Goal: Transaction & Acquisition: Purchase product/service

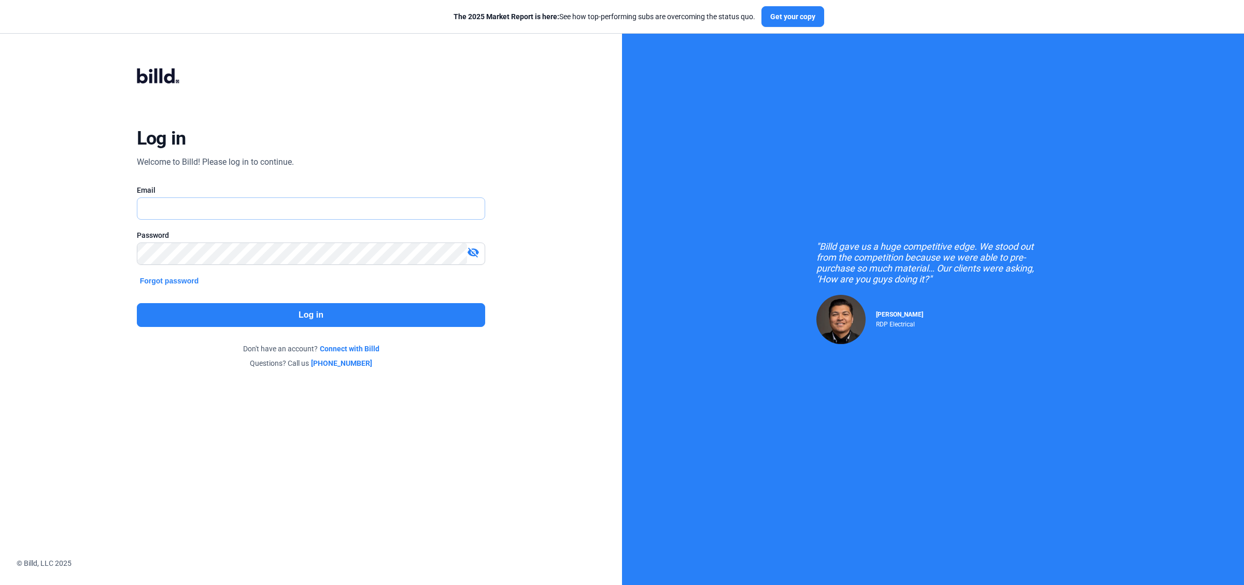
type input "[PERSON_NAME][EMAIL_ADDRESS][DOMAIN_NAME]"
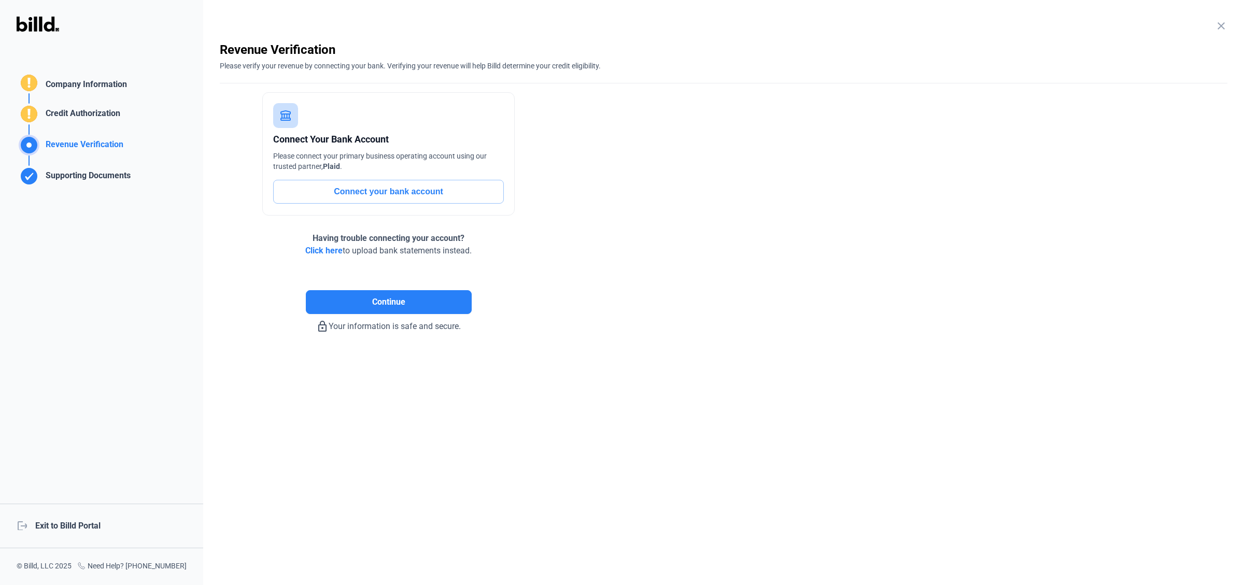
click at [87, 492] on div "logout Exit to Billd Portal" at bounding box center [101, 526] width 203 height 45
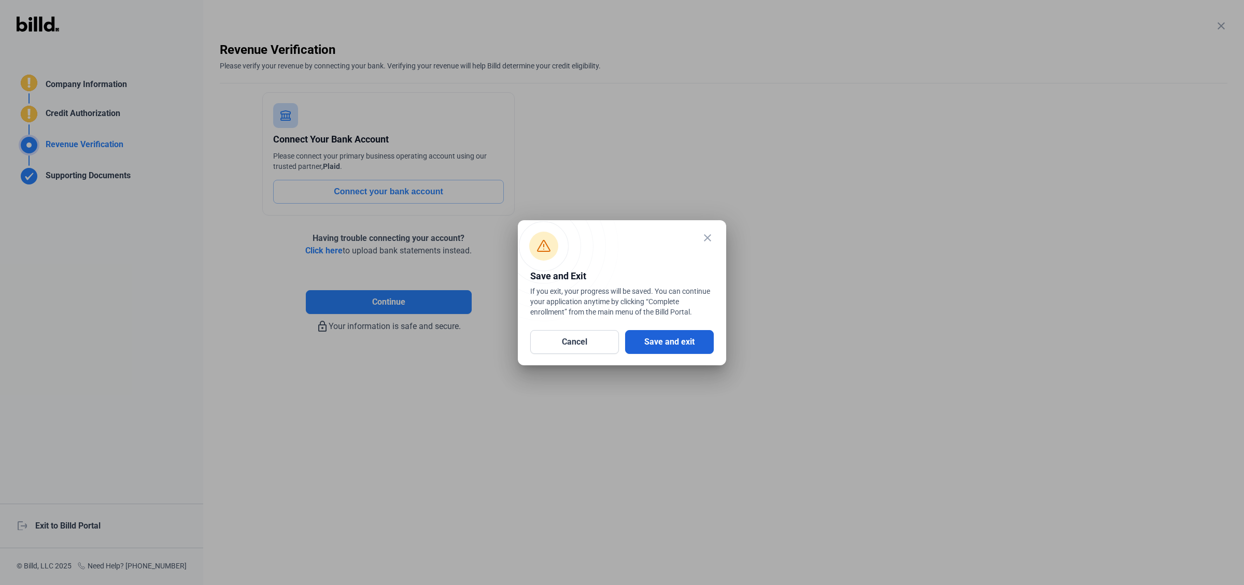
click at [666, 340] on button "Save and exit" at bounding box center [669, 342] width 89 height 24
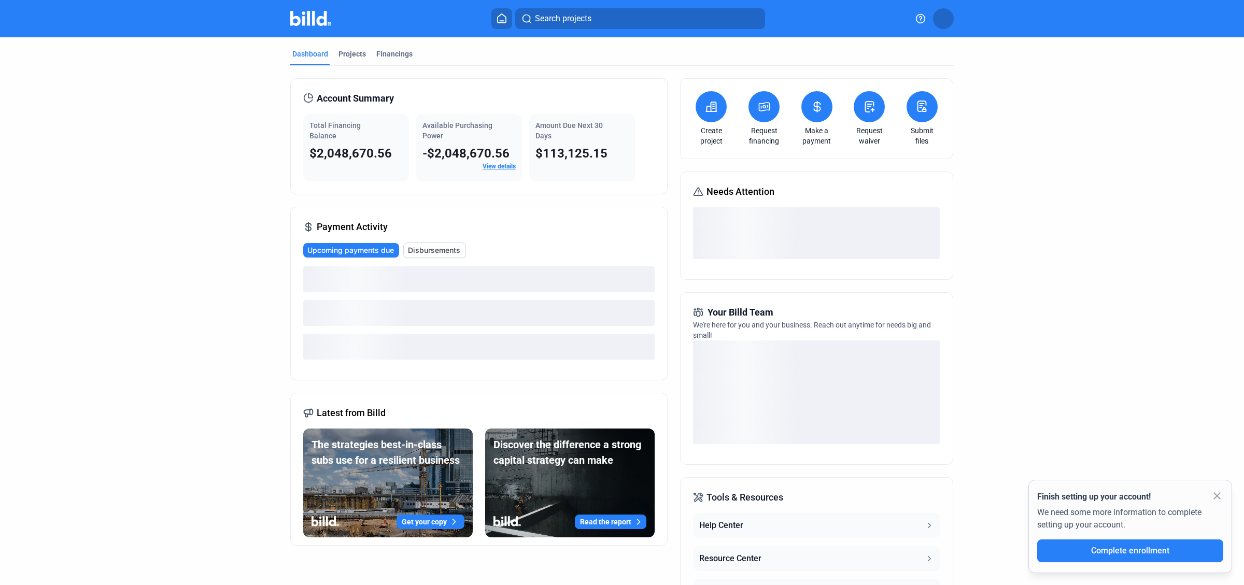
click at [921, 116] on button at bounding box center [922, 106] width 31 height 31
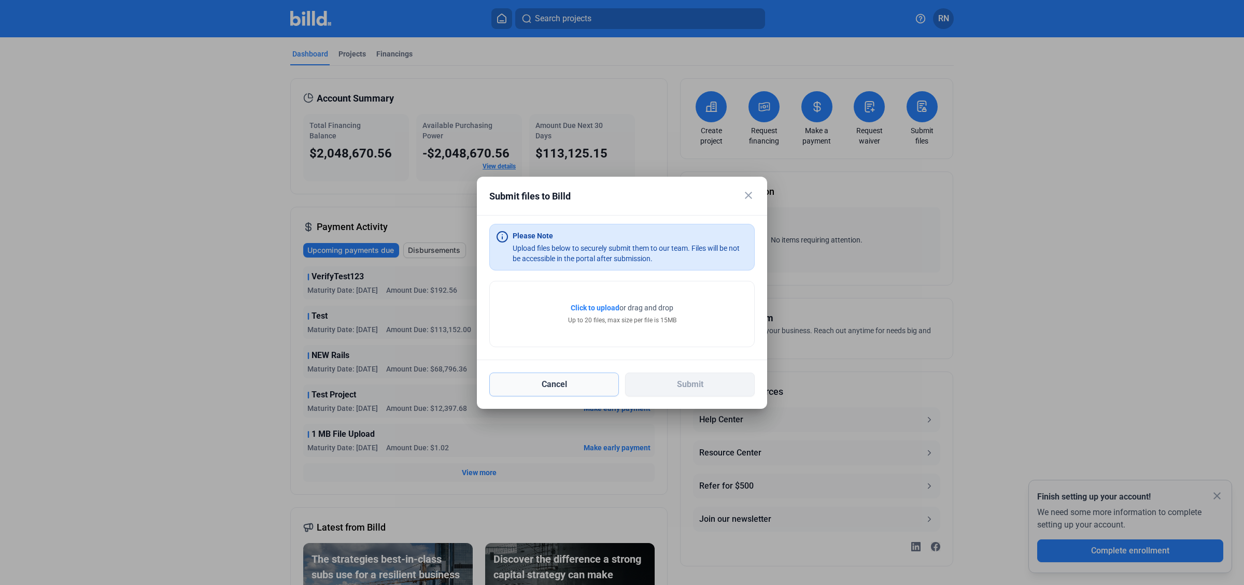
click at [588, 377] on button "Cancel" at bounding box center [554, 385] width 130 height 24
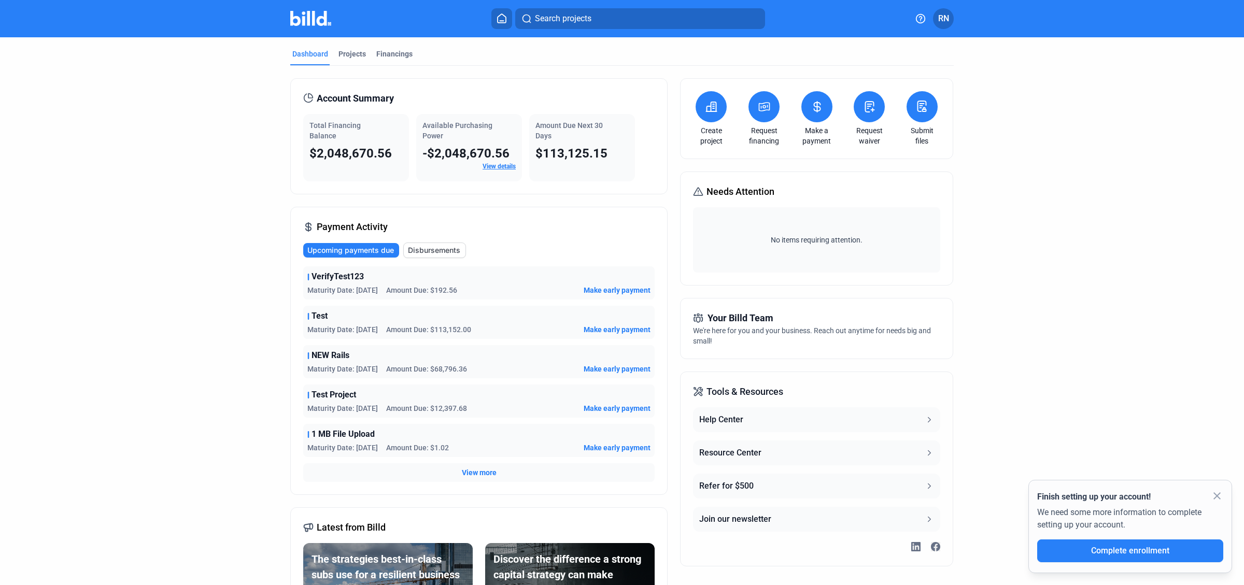
click at [760, 114] on button at bounding box center [764, 106] width 31 height 31
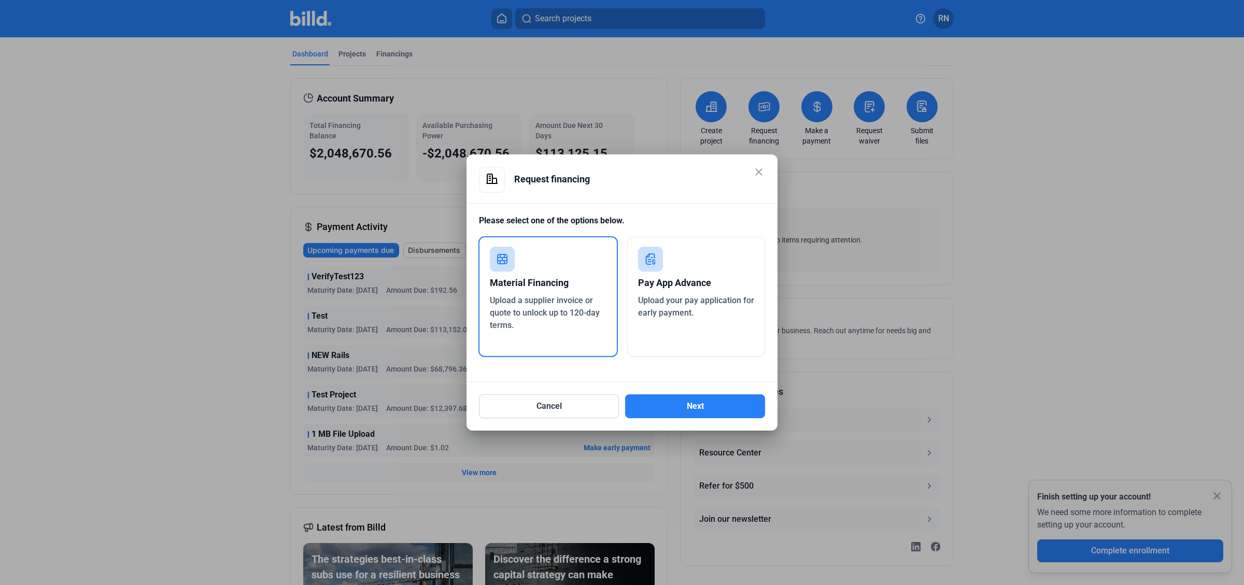
click at [757, 174] on mat-icon "close" at bounding box center [759, 172] width 12 height 12
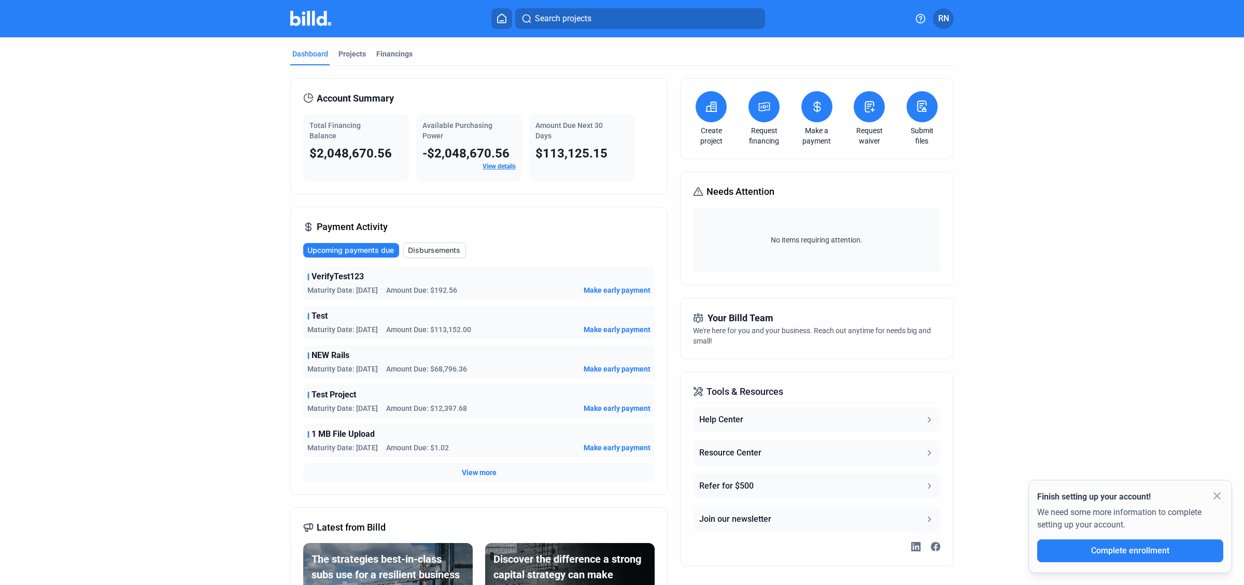
click at [918, 111] on submit-files-icon at bounding box center [922, 107] width 13 height 14
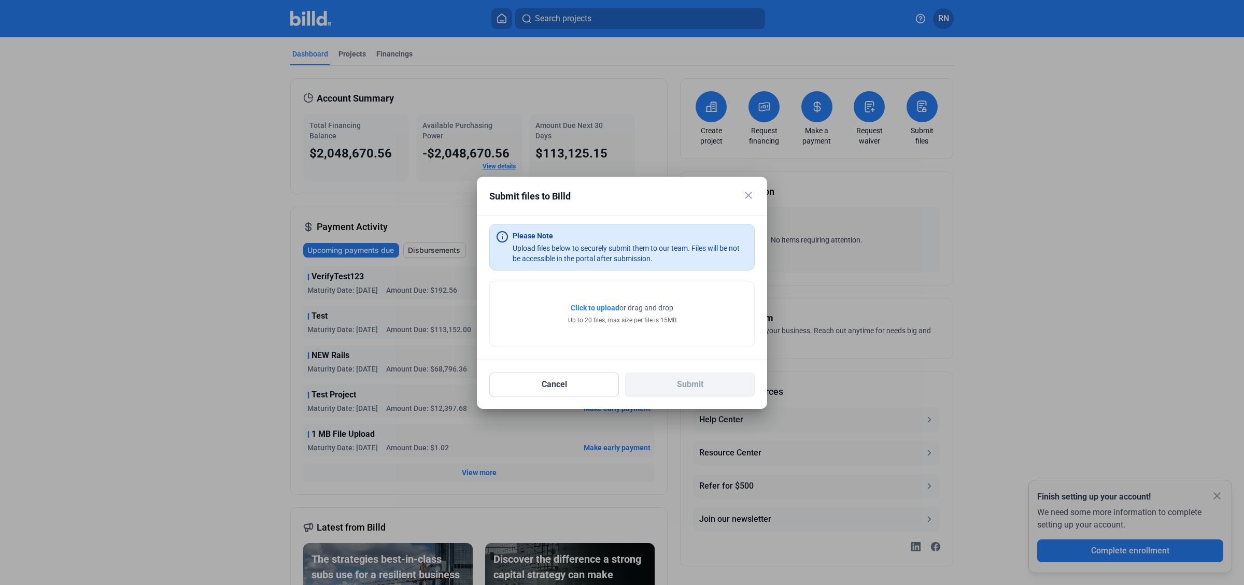
click at [741, 197] on div "close Submit files to Billd" at bounding box center [621, 202] width 265 height 26
click at [746, 194] on mat-icon "close" at bounding box center [748, 195] width 12 height 12
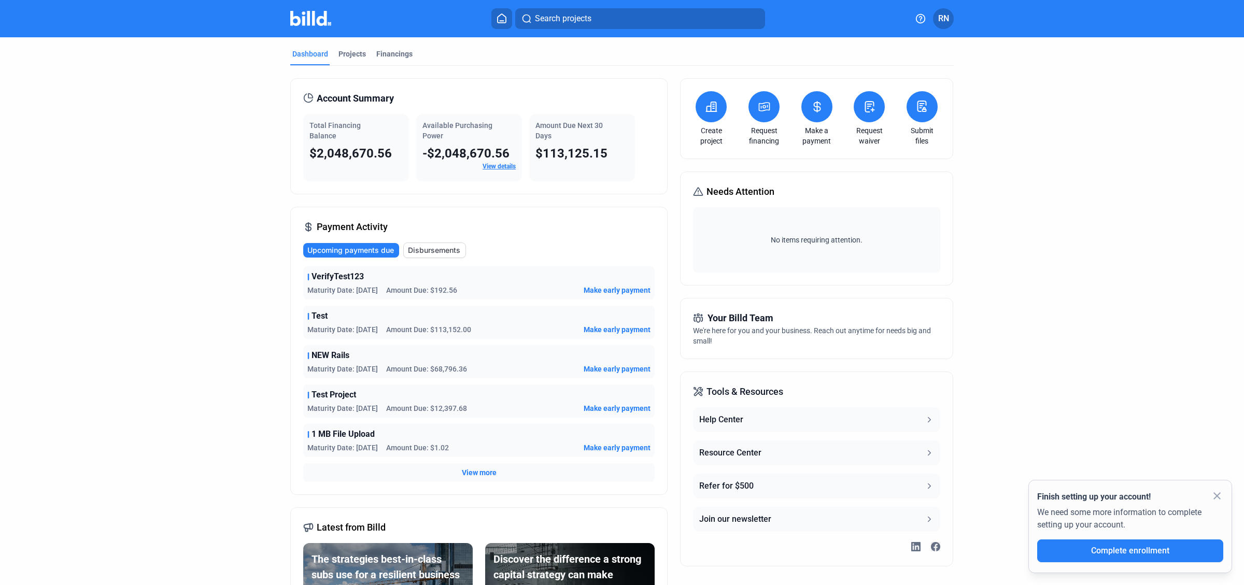
click at [940, 17] on span "RN" at bounding box center [943, 18] width 11 height 12
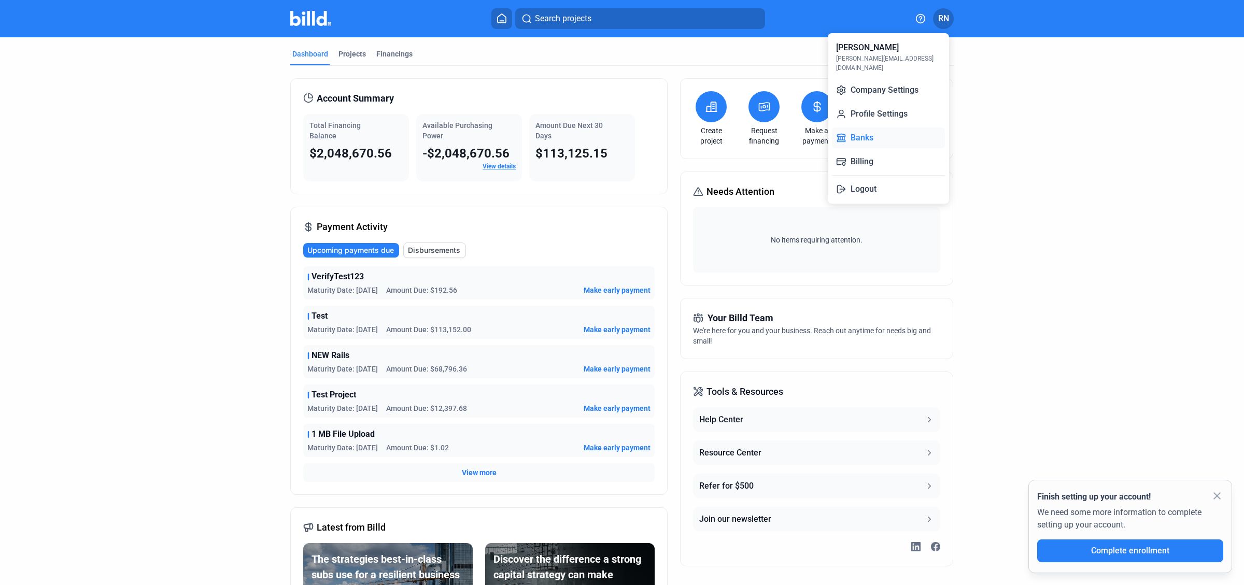
click at [879, 128] on button "Banks" at bounding box center [888, 138] width 113 height 21
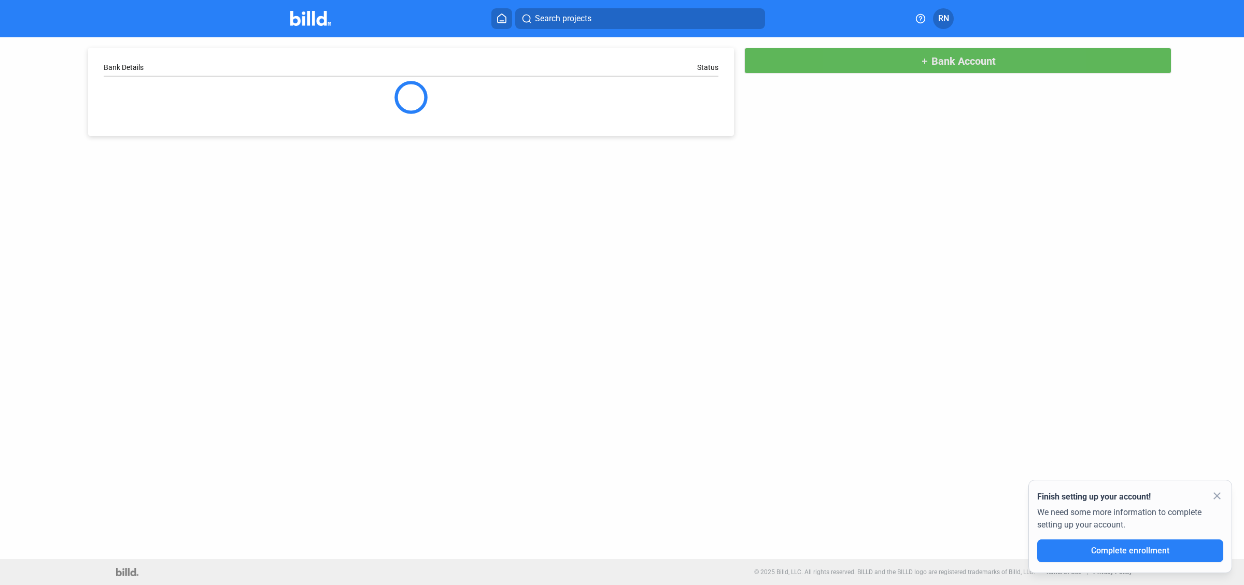
click at [932, 73] on button "add Bank Account" at bounding box center [957, 61] width 427 height 26
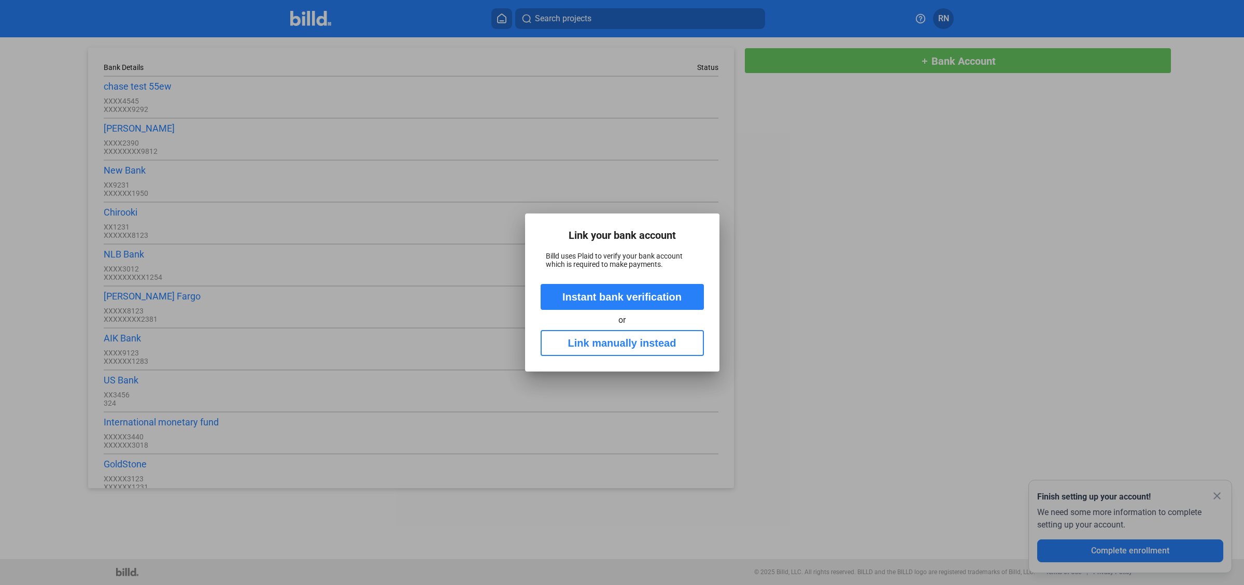
click at [610, 342] on button "Link manually instead" at bounding box center [622, 343] width 163 height 26
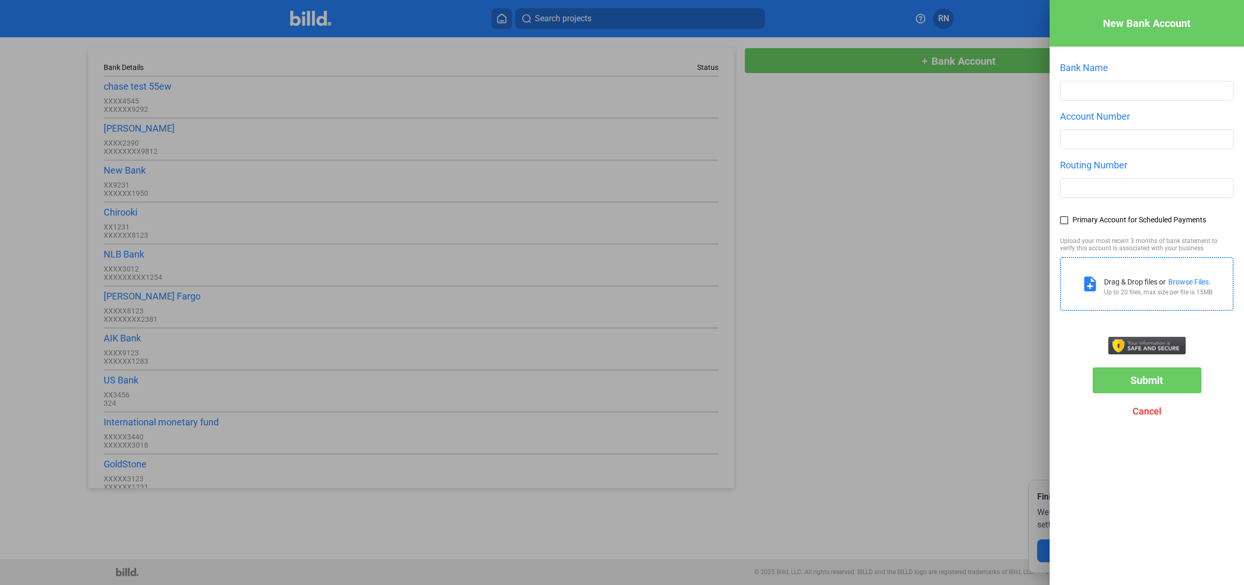
click at [719, 261] on div at bounding box center [622, 292] width 1244 height 585
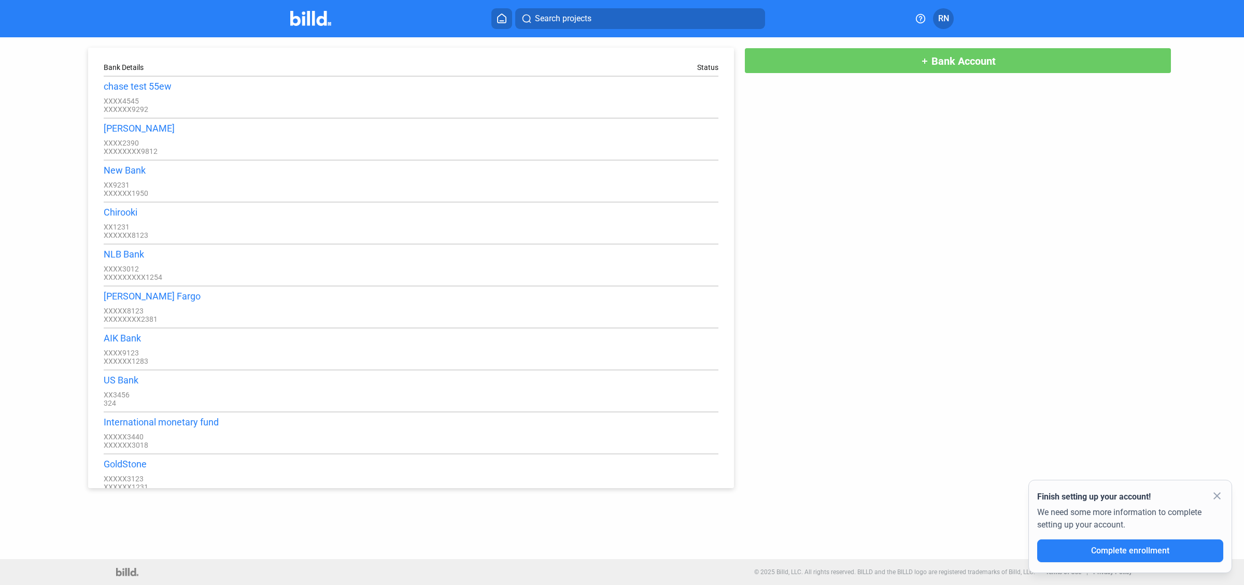
click at [503, 27] on button at bounding box center [501, 18] width 21 height 21
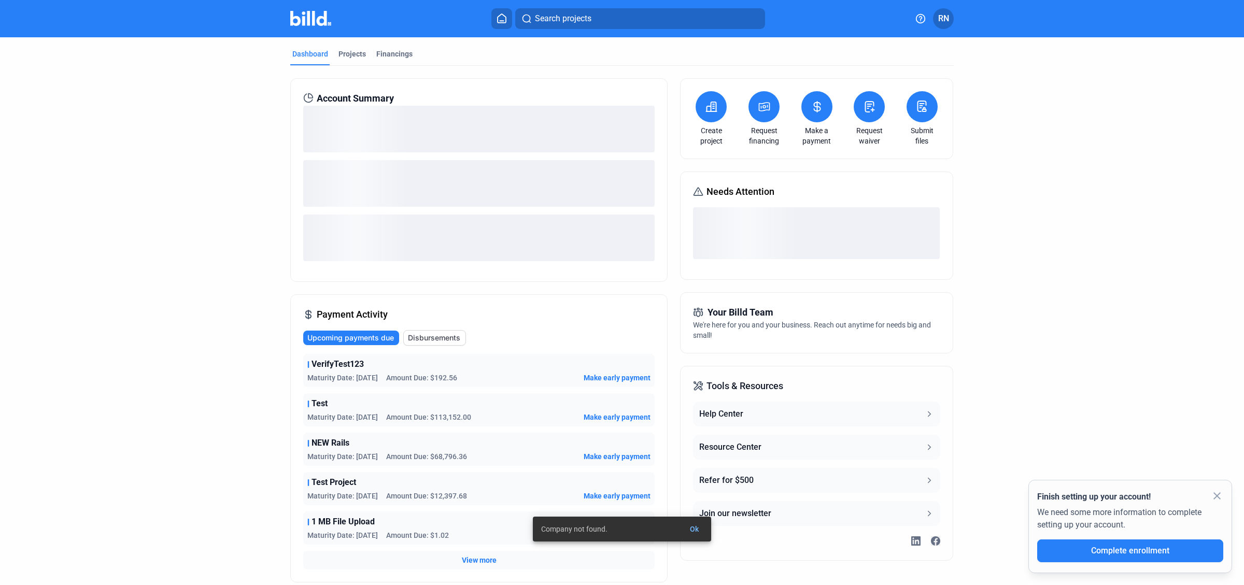
click at [919, 116] on button at bounding box center [922, 106] width 31 height 31
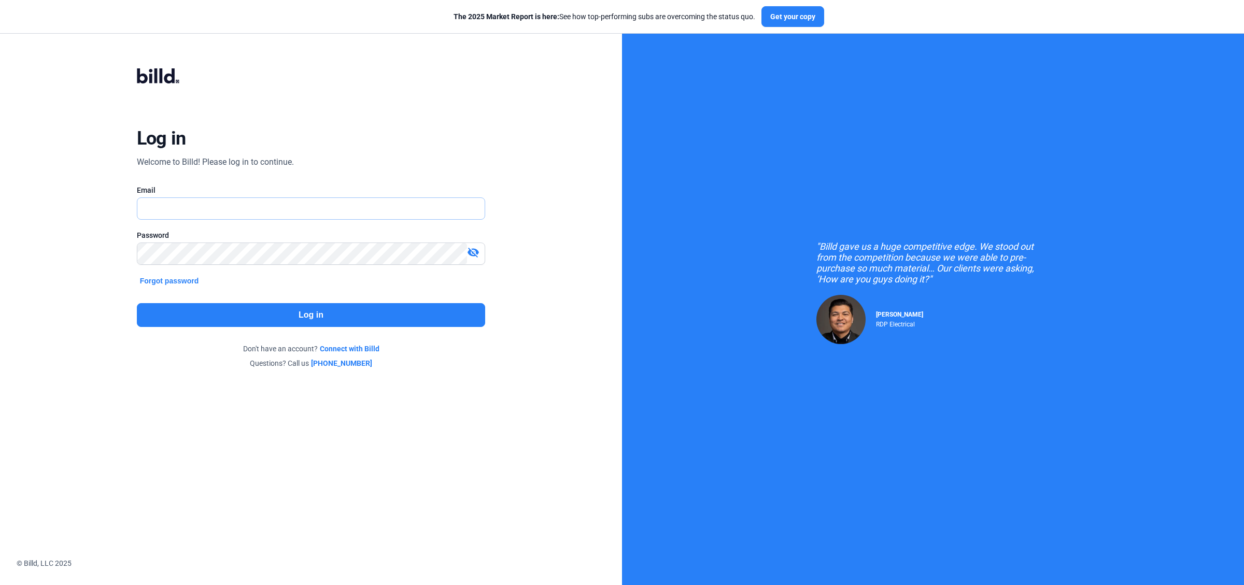
type input "[PERSON_NAME][EMAIL_ADDRESS][DOMAIN_NAME]"
click at [167, 302] on div "Log in Welcome to Billd! Please log in to continue. Email [PERSON_NAME][EMAIL_A…" at bounding box center [311, 219] width 448 height 350
click at [167, 311] on button "Log in" at bounding box center [311, 315] width 349 height 24
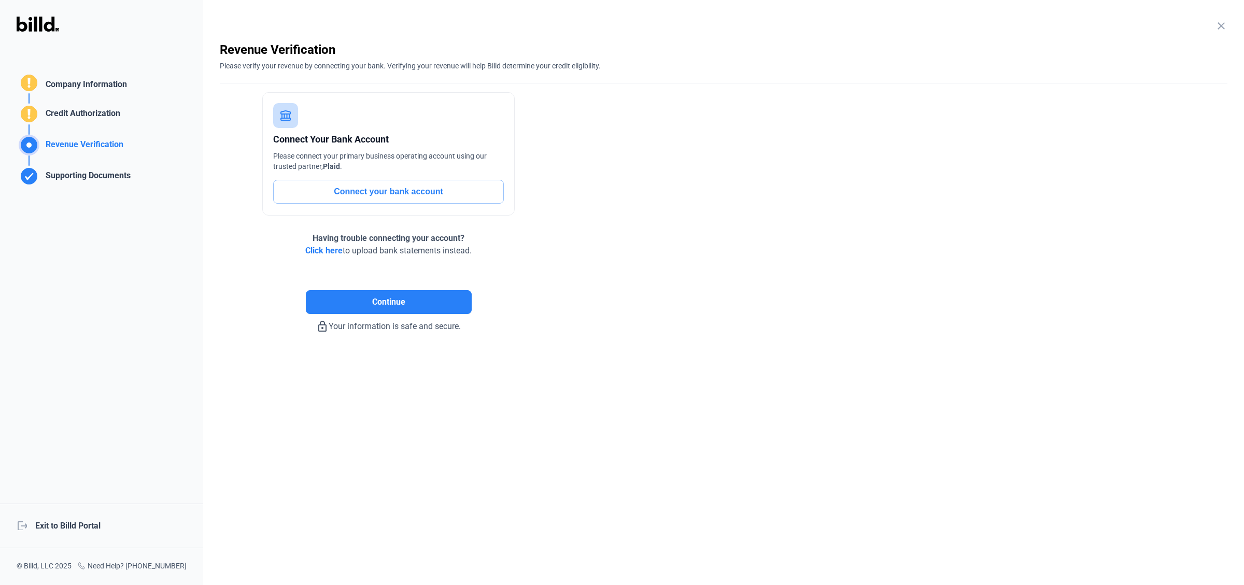
click at [336, 248] on span "Click here" at bounding box center [323, 251] width 37 height 10
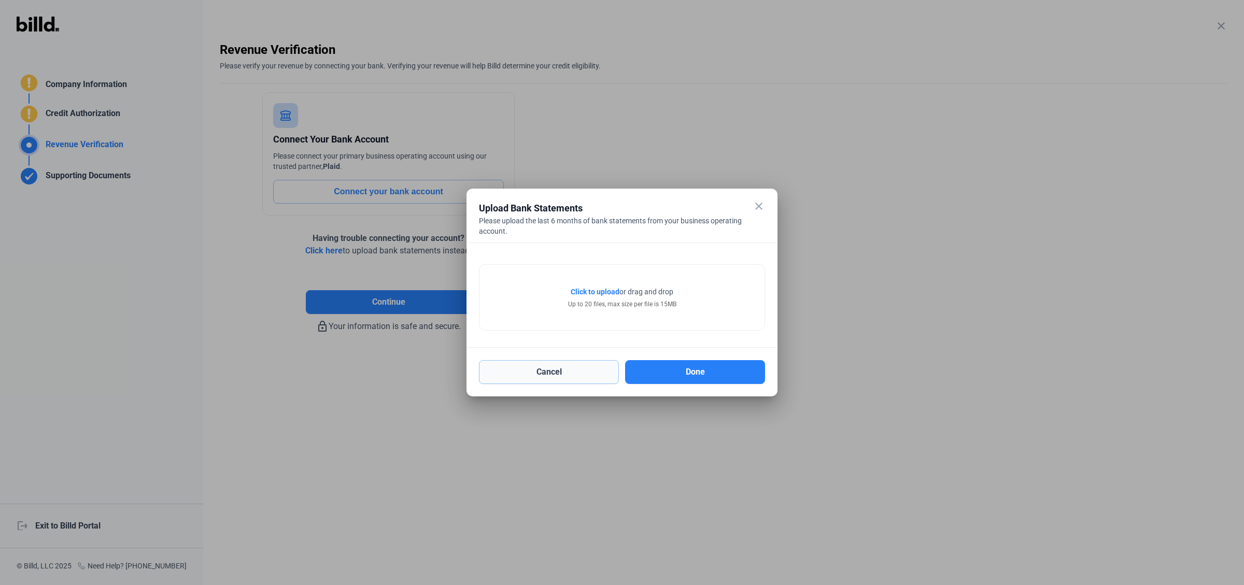
click at [578, 377] on button "Cancel" at bounding box center [549, 372] width 140 height 24
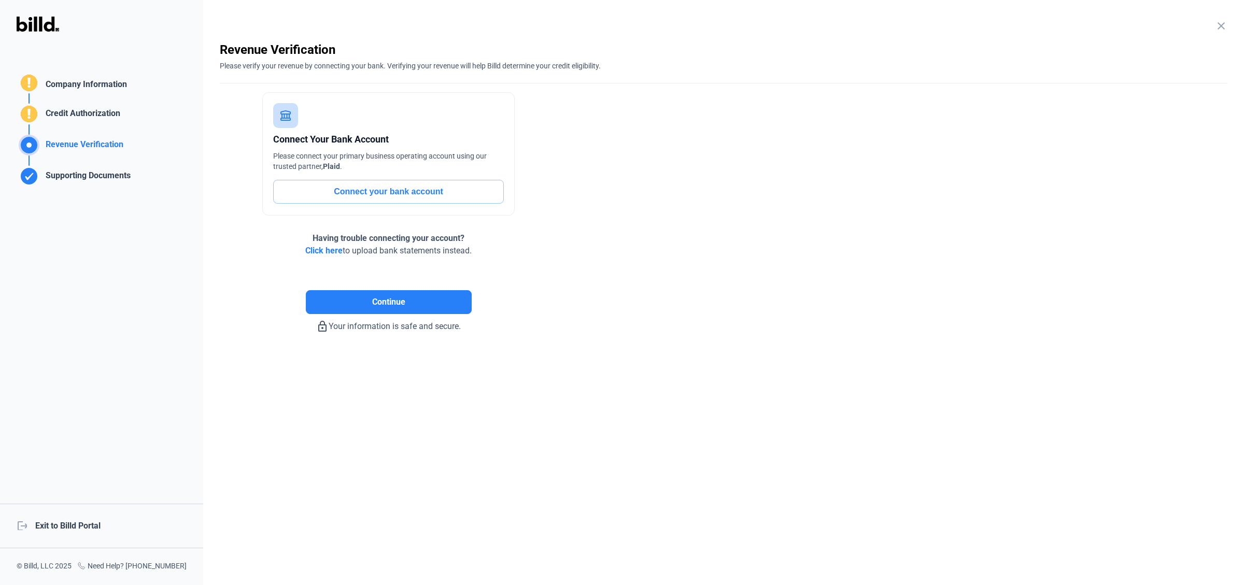
click at [61, 531] on div "logout Exit to Billd Portal" at bounding box center [101, 526] width 203 height 45
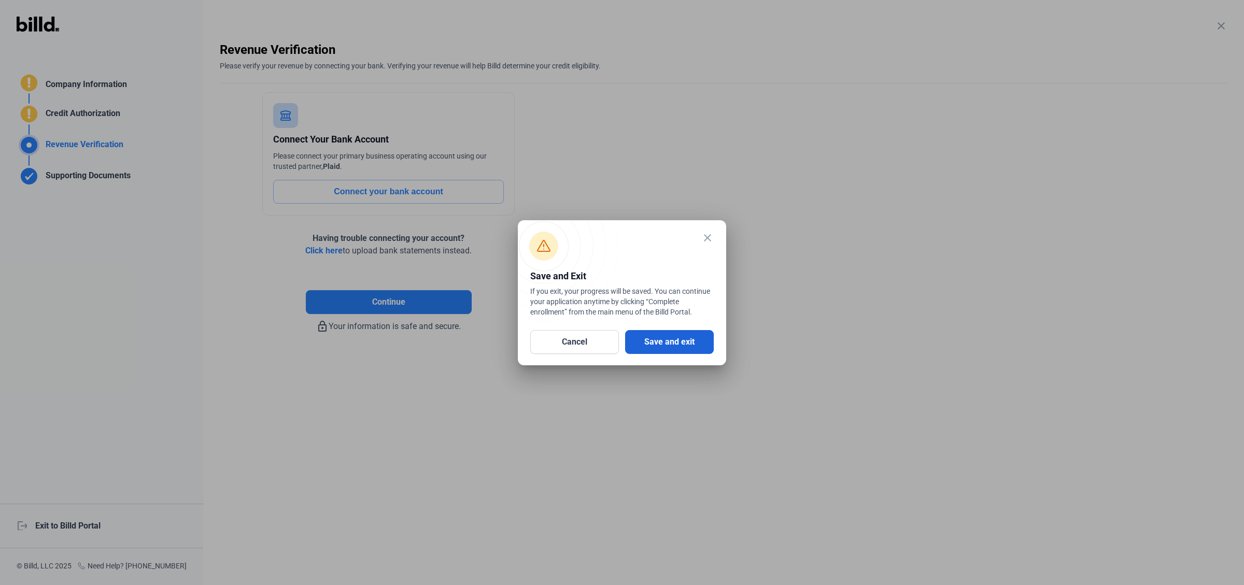
click at [653, 344] on button "Save and exit" at bounding box center [669, 342] width 89 height 24
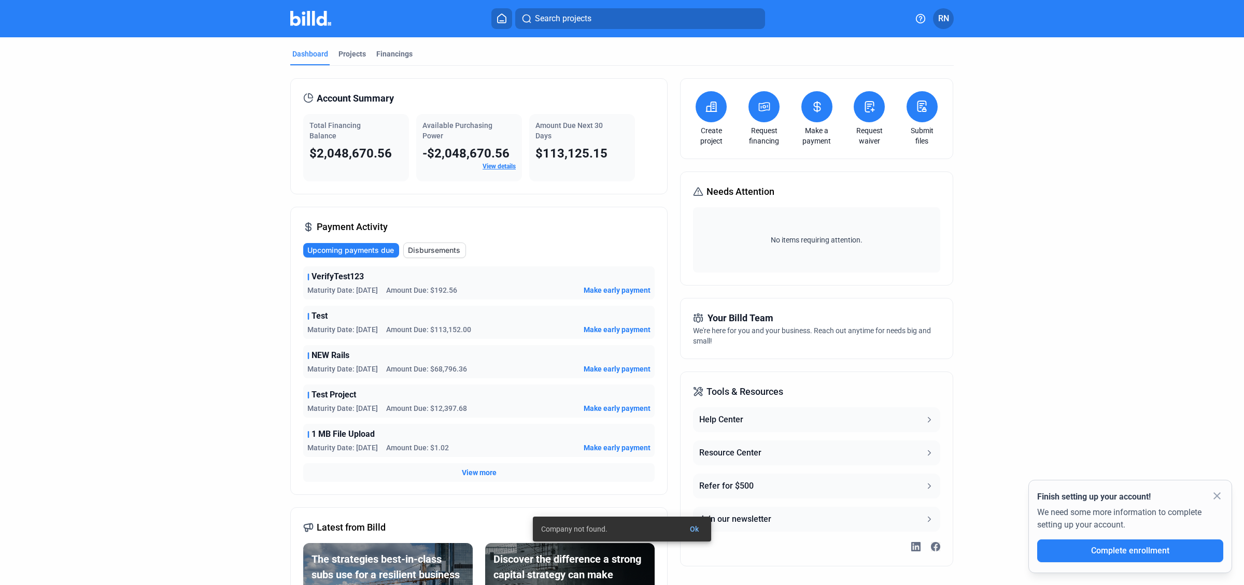
drag, startPoint x: 558, startPoint y: 531, endPoint x: 637, endPoint y: 531, distance: 79.3
click at [637, 531] on simple-snack-bar "Company not found. Ok" at bounding box center [622, 529] width 162 height 10
click at [918, 118] on button at bounding box center [922, 106] width 31 height 31
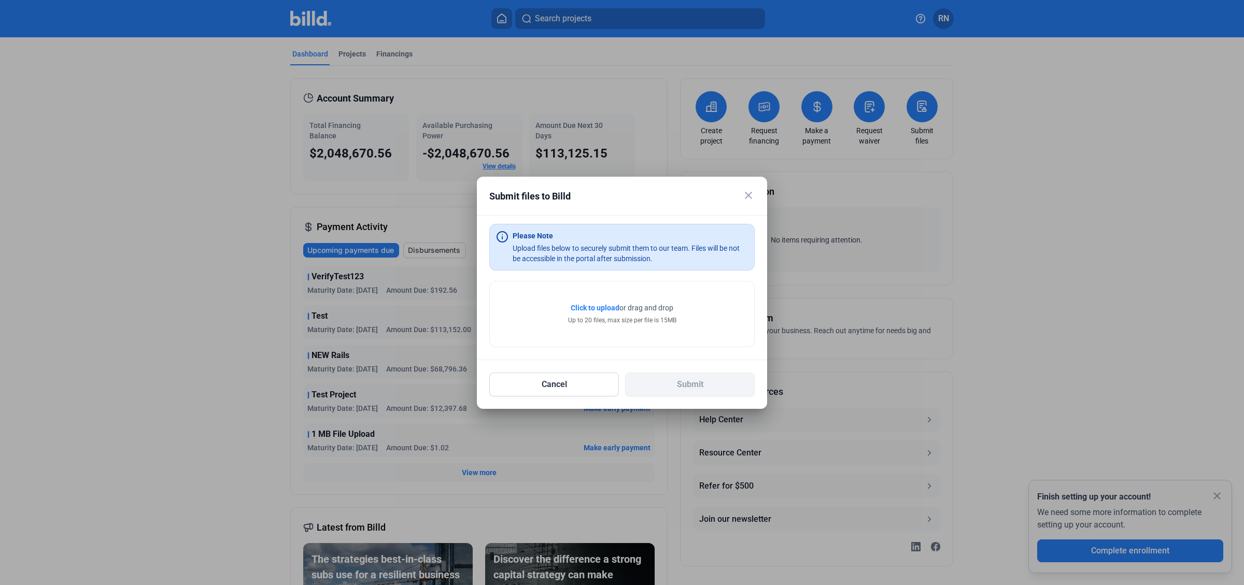
click at [752, 194] on mat-icon "close" at bounding box center [748, 195] width 12 height 12
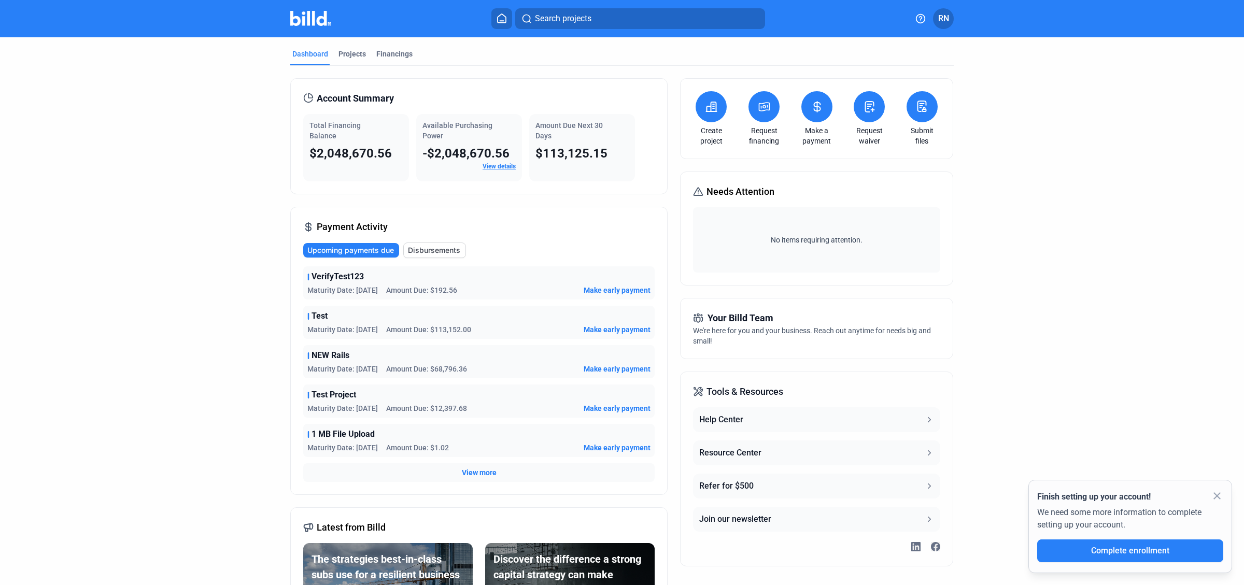
click at [946, 24] on button "RN" at bounding box center [943, 18] width 21 height 21
click at [895, 90] on button "Company Settings" at bounding box center [893, 94] width 113 height 21
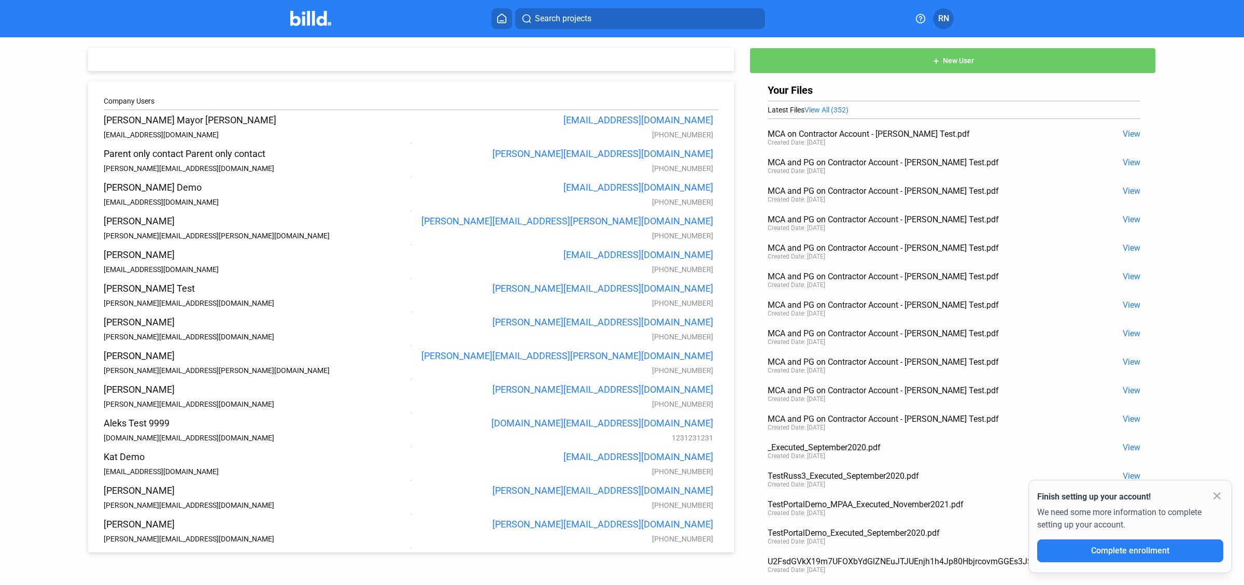
click at [947, 25] on button "RN" at bounding box center [943, 18] width 21 height 21
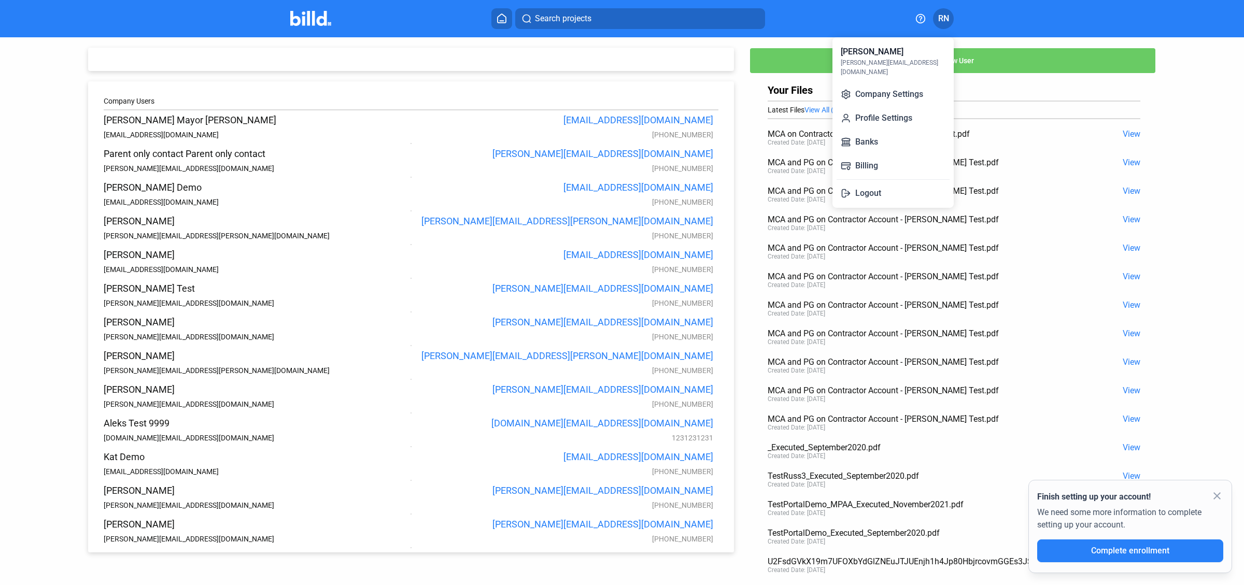
click at [499, 27] on div at bounding box center [622, 292] width 1244 height 585
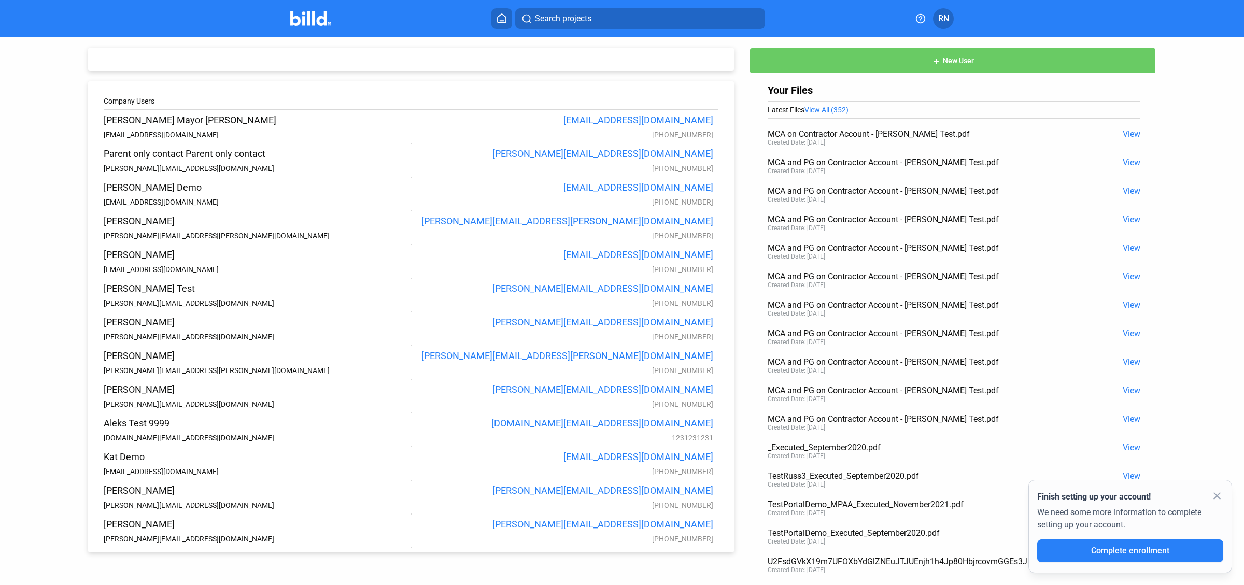
click at [506, 15] on icon at bounding box center [502, 18] width 10 height 10
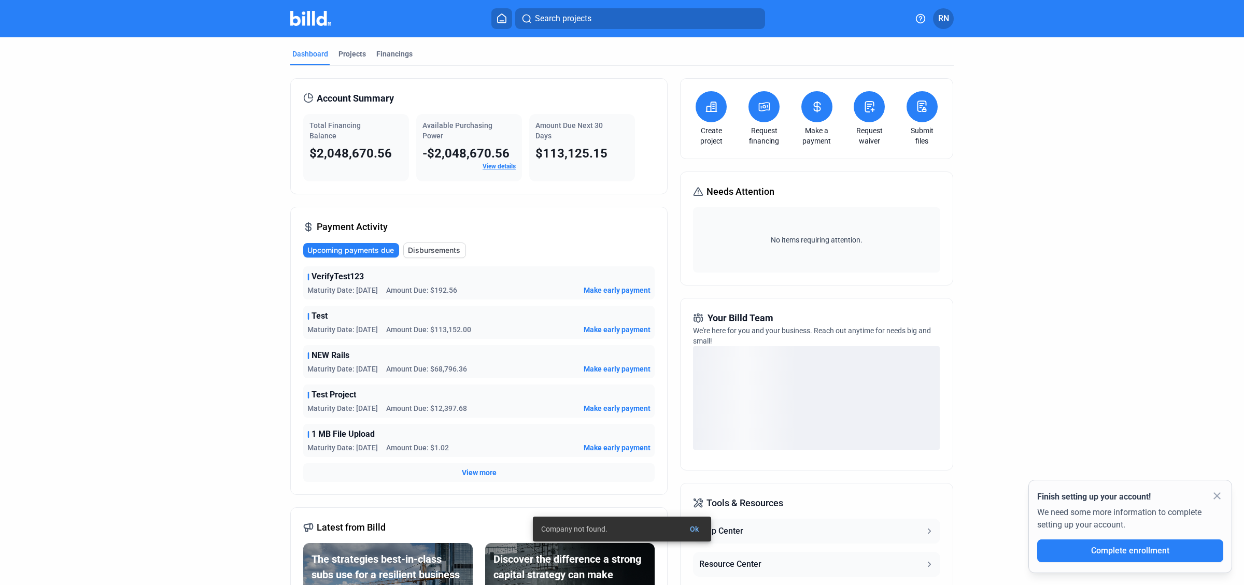
click at [922, 111] on icon at bounding box center [922, 106] width 13 height 12
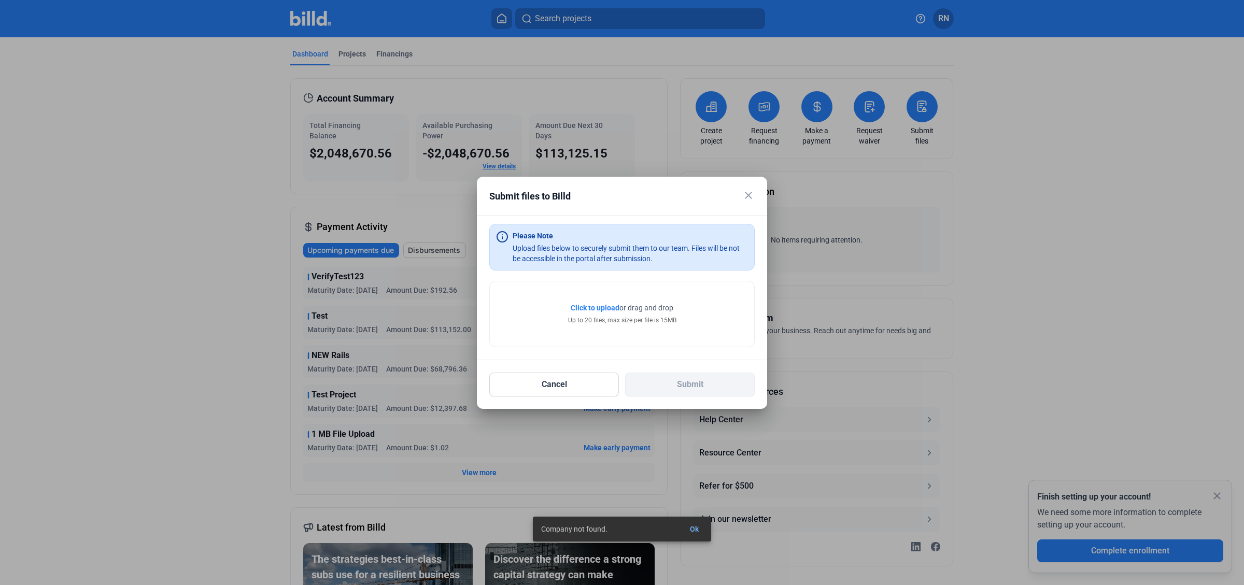
click at [748, 198] on mat-icon "close" at bounding box center [748, 195] width 12 height 12
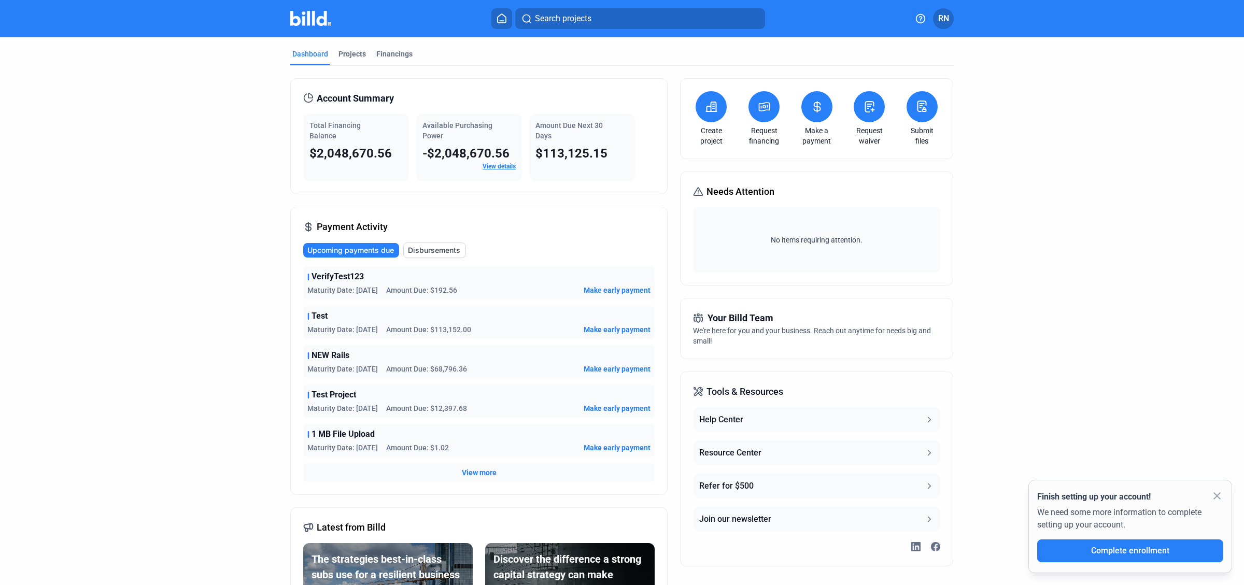
click at [953, 19] on button "RN" at bounding box center [943, 18] width 21 height 21
click at [885, 90] on button "Company Settings" at bounding box center [893, 94] width 113 height 21
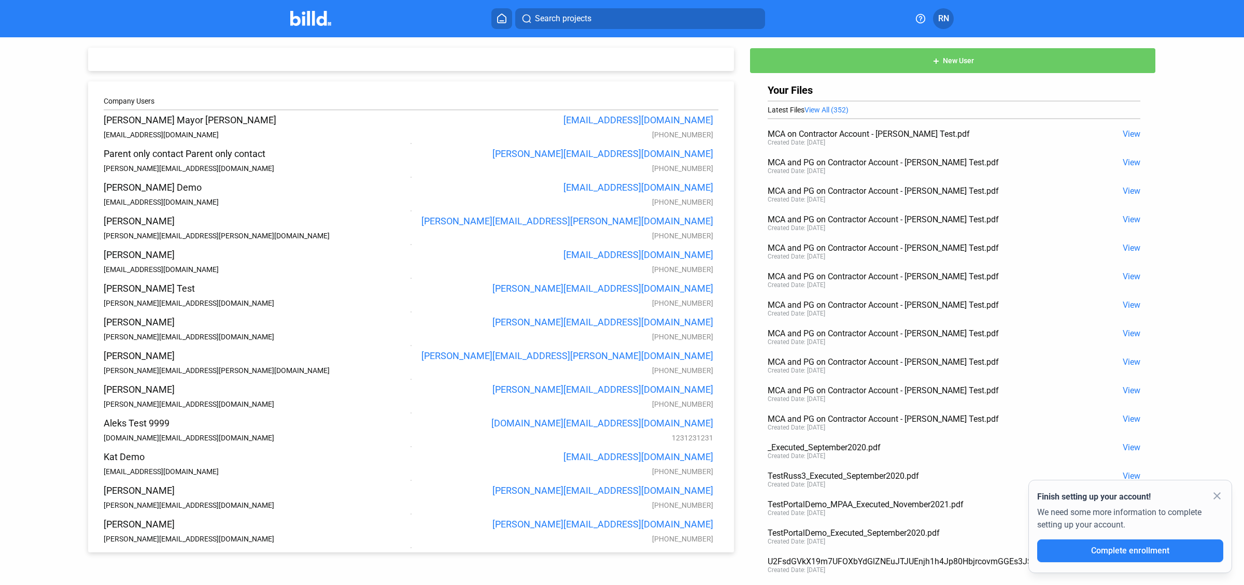
click at [948, 25] on button "RN" at bounding box center [943, 18] width 21 height 21
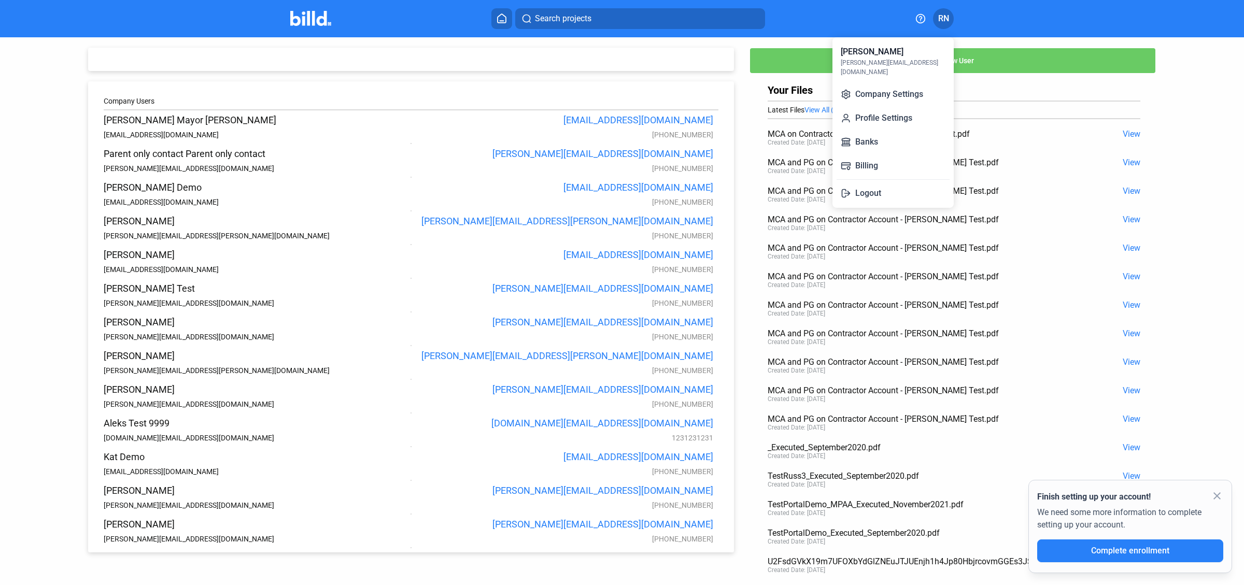
click at [506, 31] on div at bounding box center [622, 292] width 1244 height 585
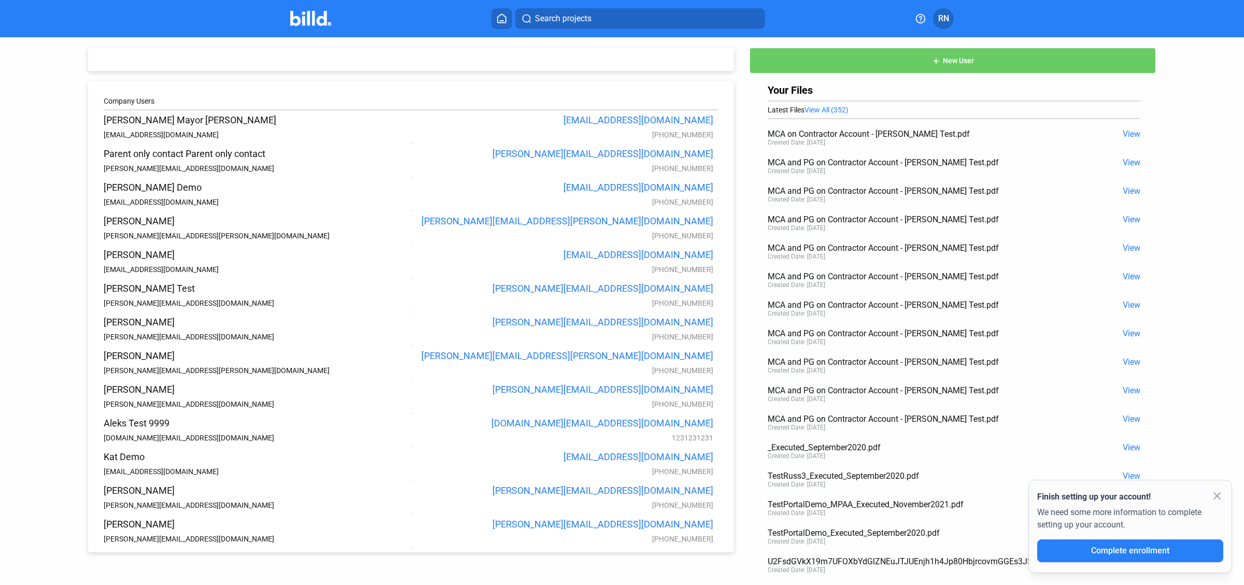
click at [505, 24] on button at bounding box center [501, 18] width 21 height 21
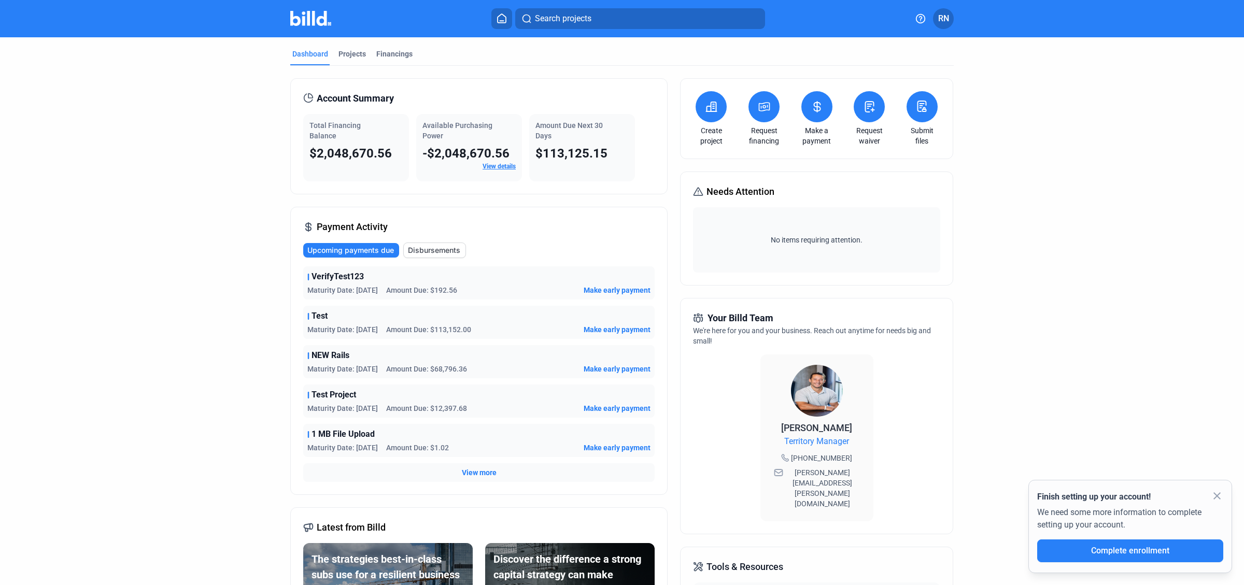
click at [766, 98] on button at bounding box center [764, 106] width 31 height 31
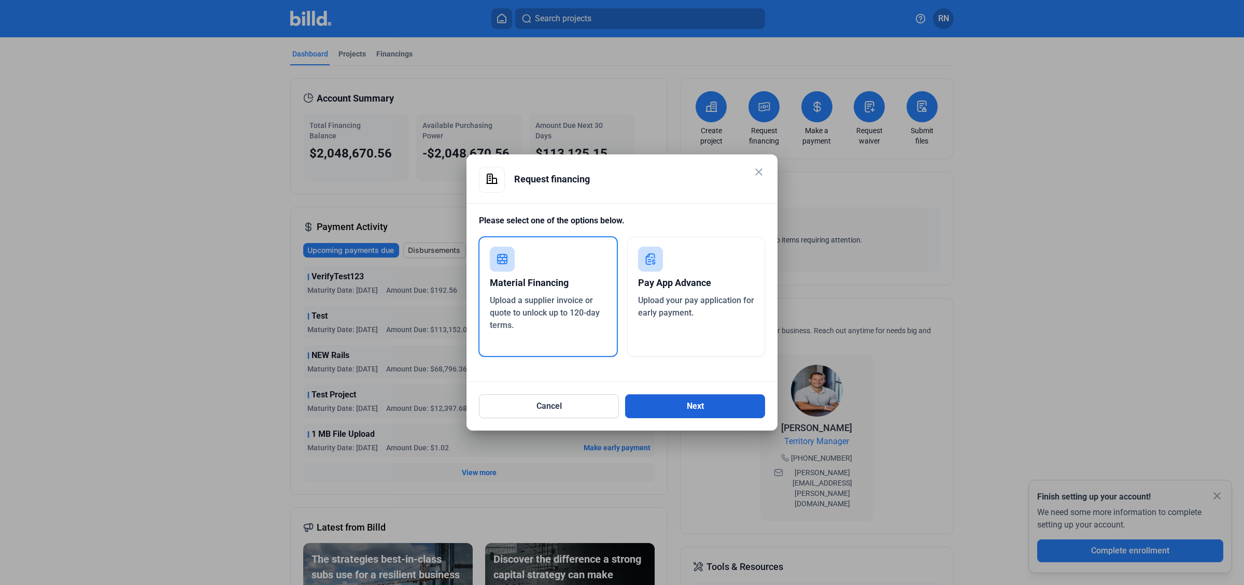
click at [667, 404] on button "Next" at bounding box center [695, 407] width 140 height 24
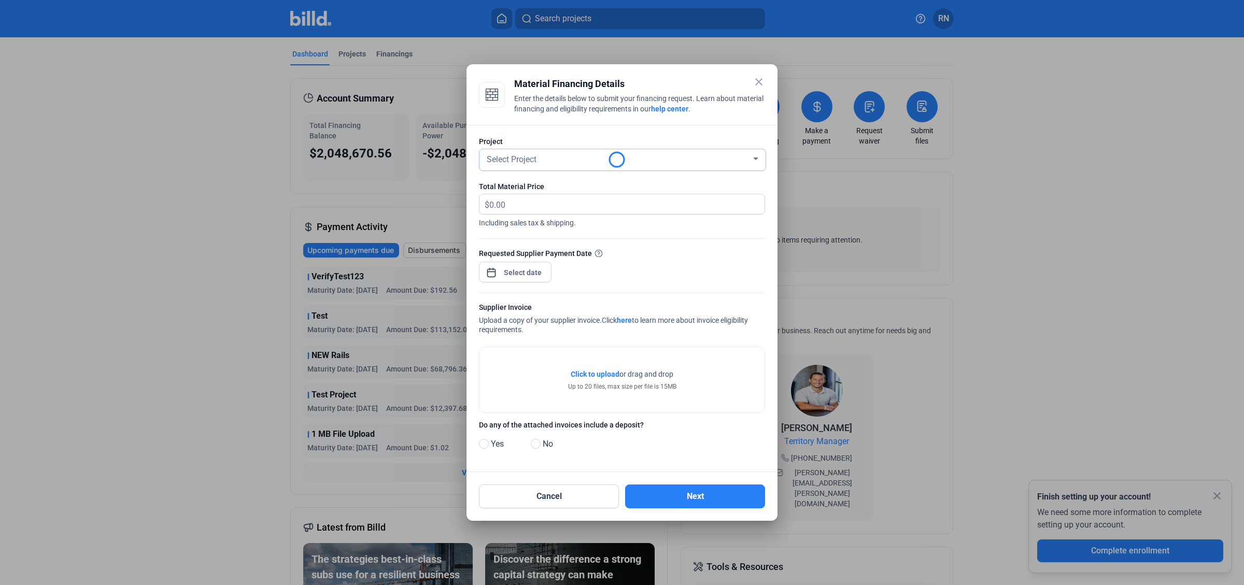
click at [561, 159] on div "Select Project" at bounding box center [618, 158] width 266 height 15
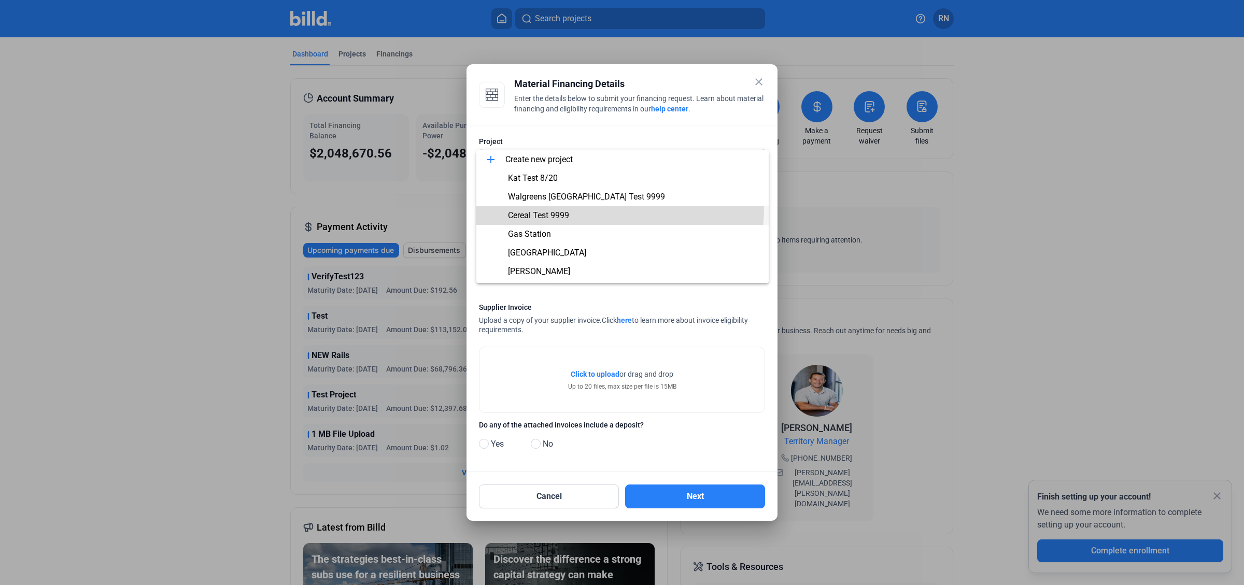
click at [568, 207] on span "Cereal Test 9999" at bounding box center [623, 215] width 276 height 19
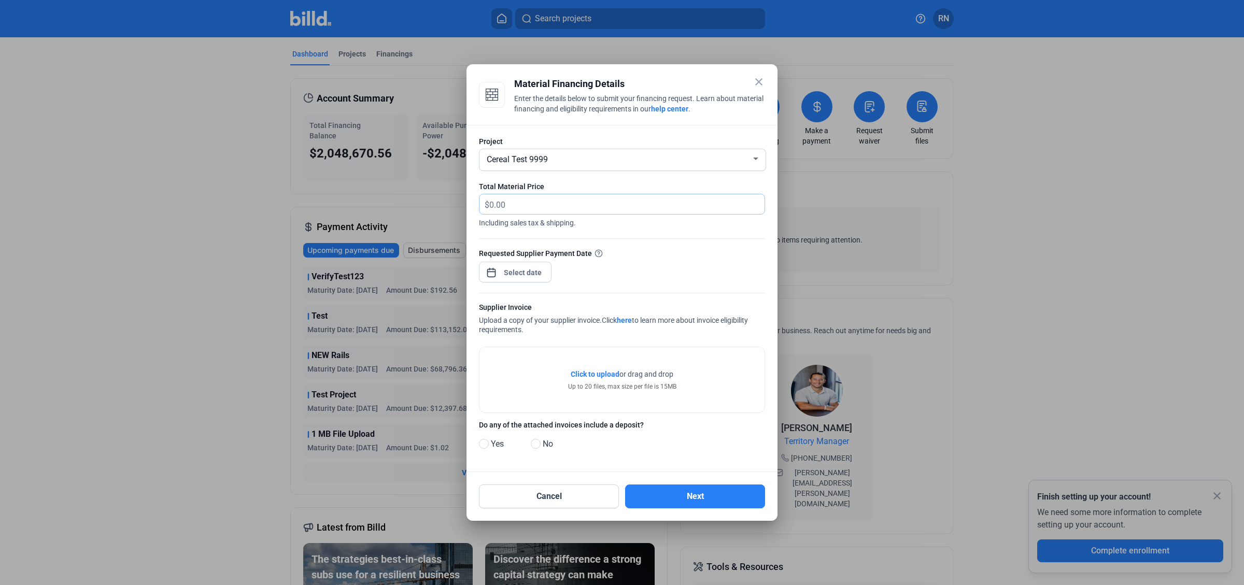
click at [559, 206] on input "text" at bounding box center [620, 204] width 263 height 20
type input "10,000"
click at [531, 276] on div "close Material Financing Details Enter the details below to submit your financi…" at bounding box center [622, 292] width 1244 height 585
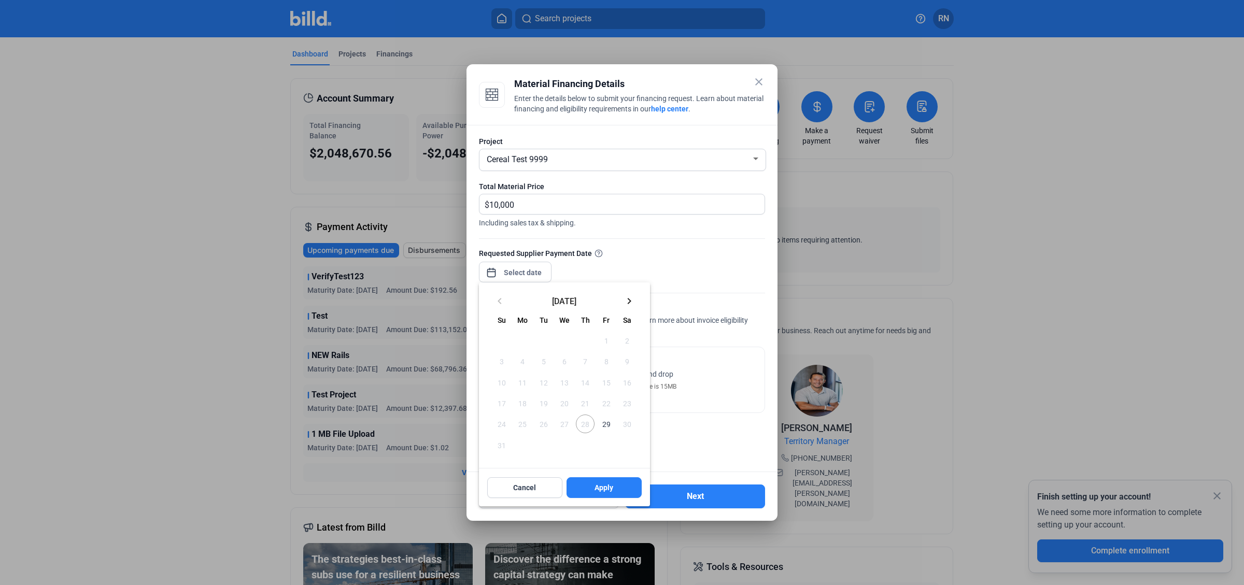
click at [612, 427] on span "29" at bounding box center [606, 424] width 19 height 19
click at [614, 481] on button "Apply" at bounding box center [604, 487] width 75 height 21
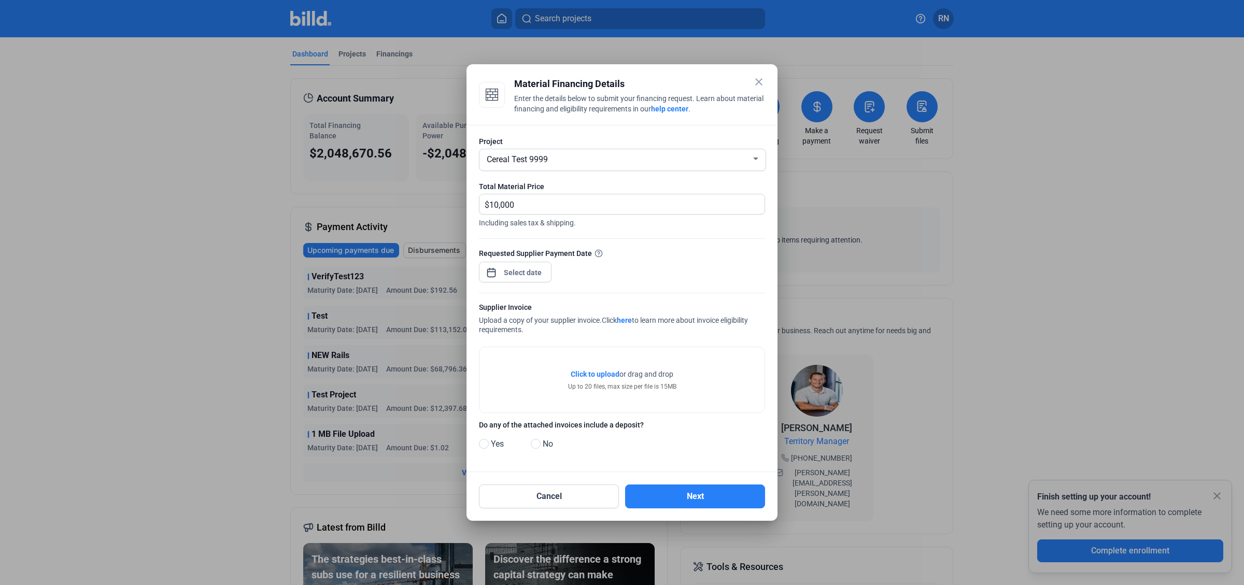
click at [541, 443] on span "No" at bounding box center [546, 444] width 15 height 12
click at [539, 443] on input "No" at bounding box center [535, 445] width 8 height 8
radio input "true"
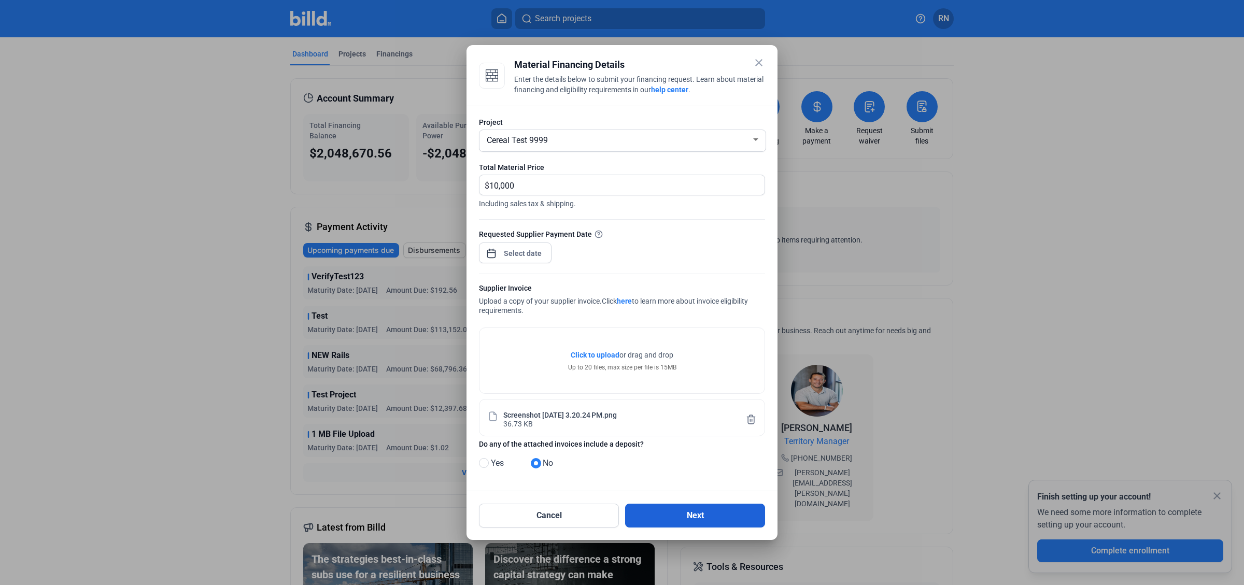
click at [683, 521] on button "Next" at bounding box center [695, 516] width 140 height 24
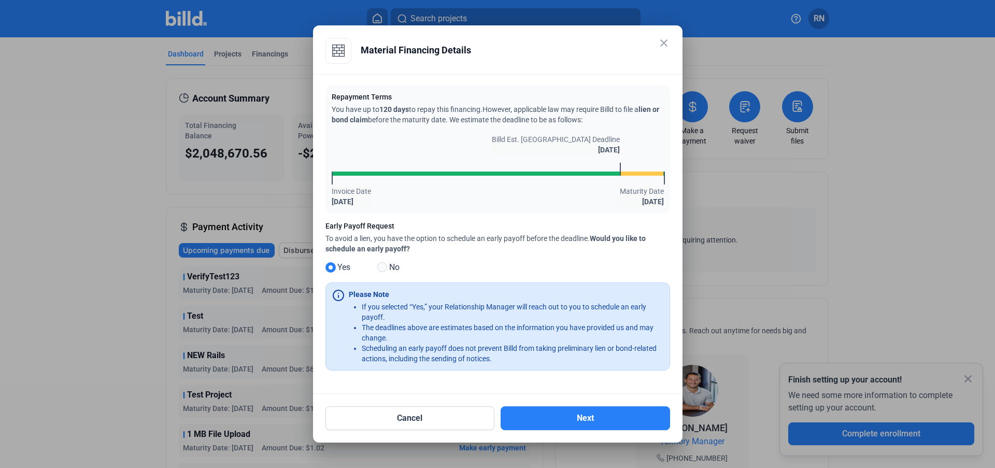
click at [381, 265] on span at bounding box center [382, 267] width 10 height 10
click at [381, 265] on input "No" at bounding box center [381, 268] width 8 height 8
radio input "true"
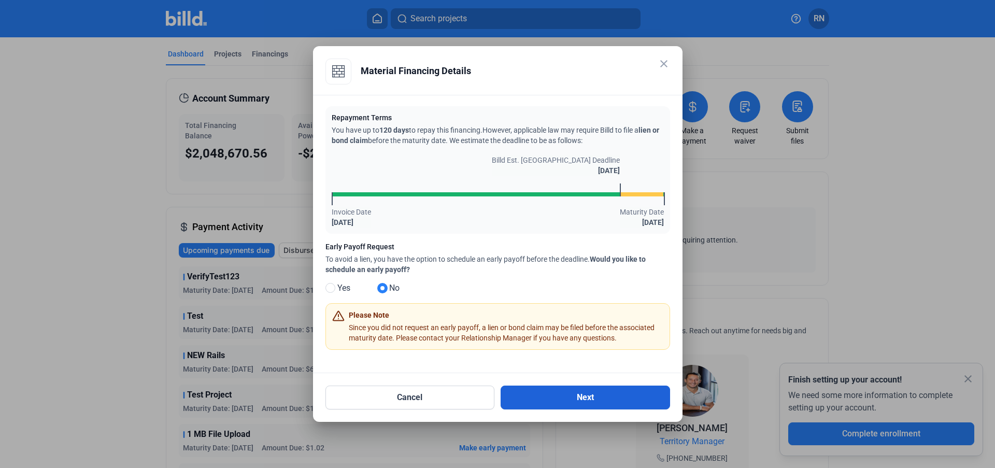
click at [568, 400] on button "Next" at bounding box center [586, 398] width 170 height 24
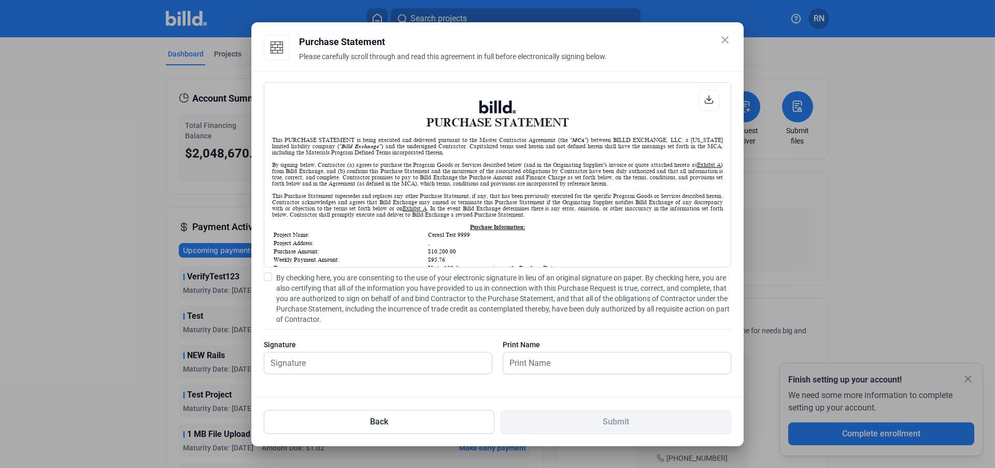
click at [268, 278] on span at bounding box center [268, 277] width 8 height 8
click at [0, 0] on input "By checking here, you are consenting to the use of your electronic signature in…" at bounding box center [0, 0] width 0 height 0
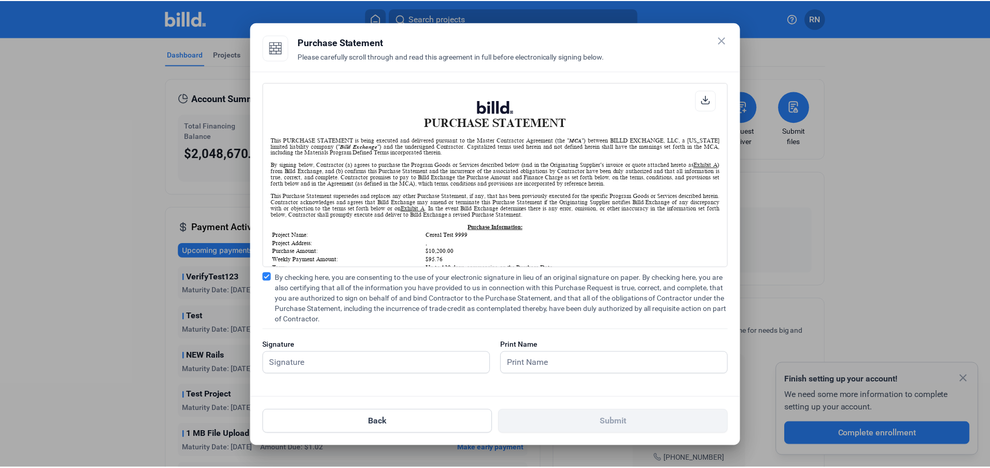
scroll to position [1, 0]
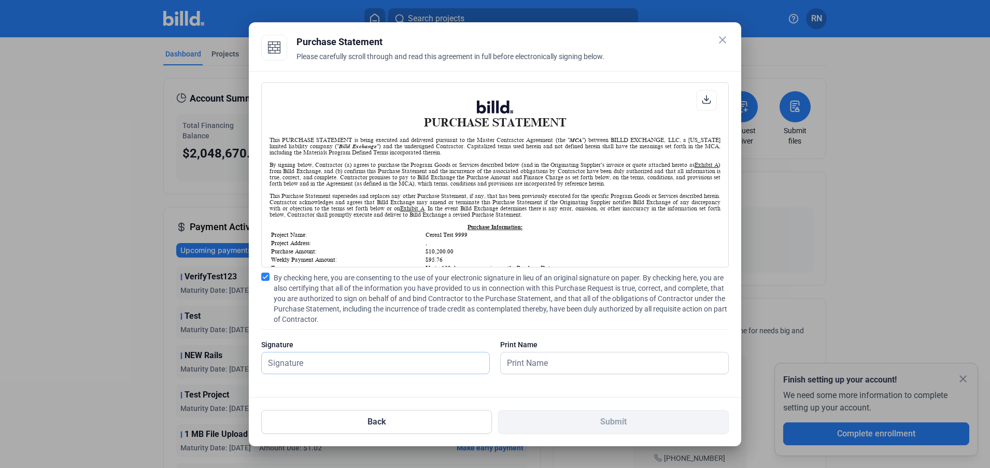
click at [319, 359] on input "text" at bounding box center [376, 363] width 228 height 21
type input "rus"
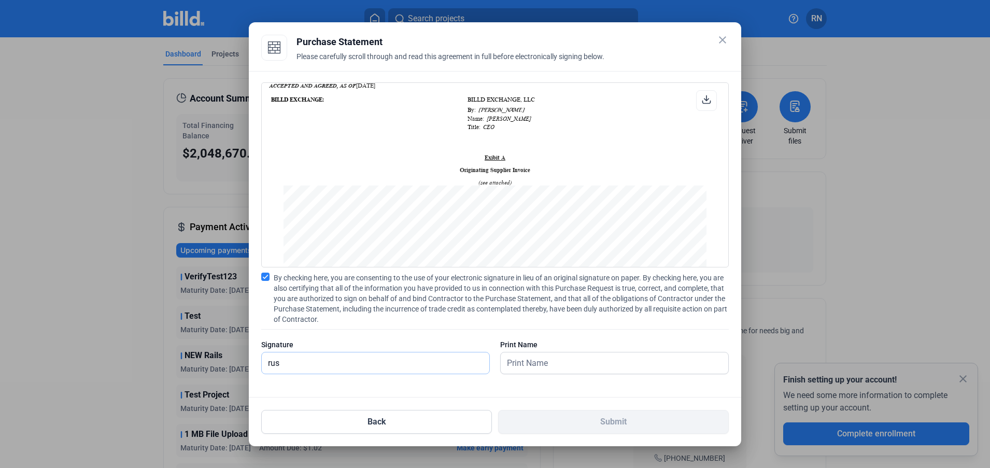
scroll to position [282, 0]
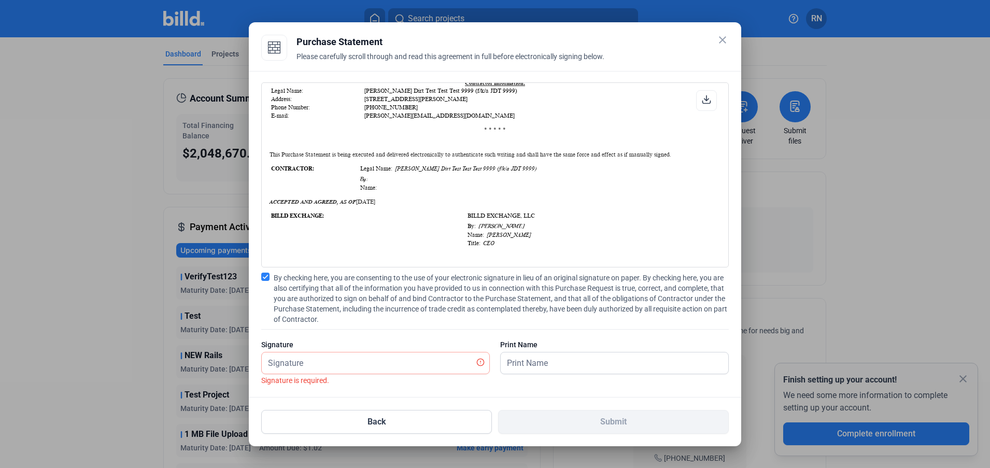
click at [705, 101] on icon at bounding box center [706, 99] width 9 height 9
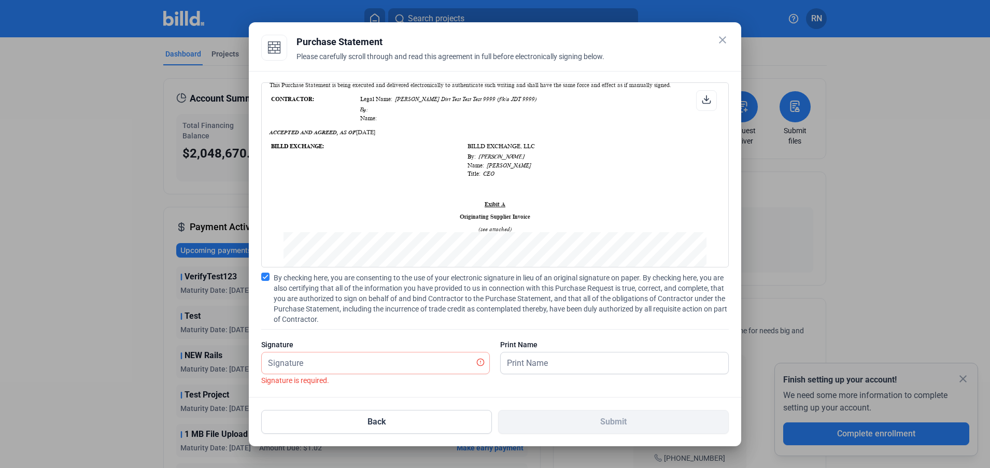
scroll to position [373, 0]
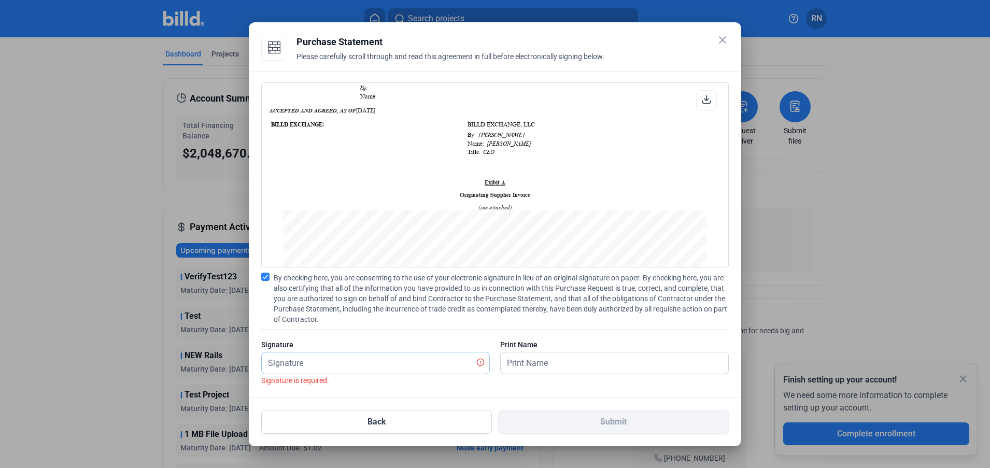
click at [415, 362] on input "text" at bounding box center [370, 363] width 216 height 21
type input "russell"
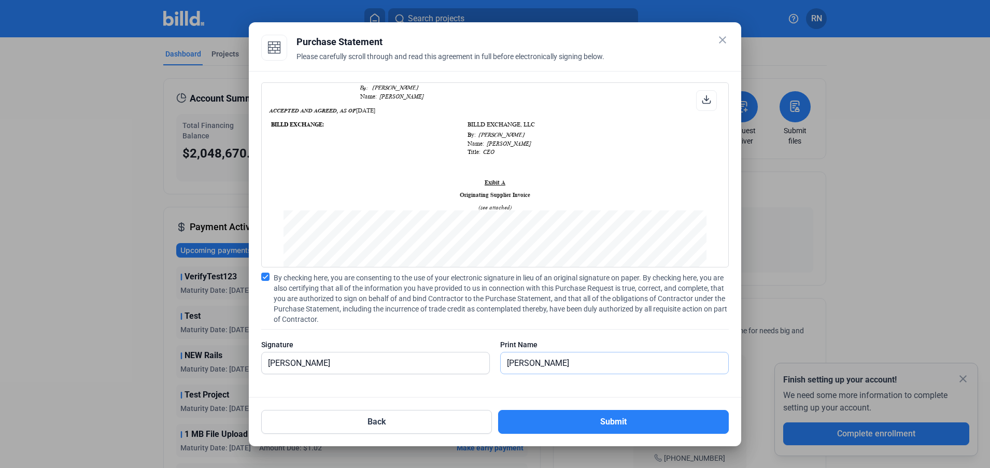
type input "russell"
click at [708, 98] on icon at bounding box center [706, 99] width 9 height 9
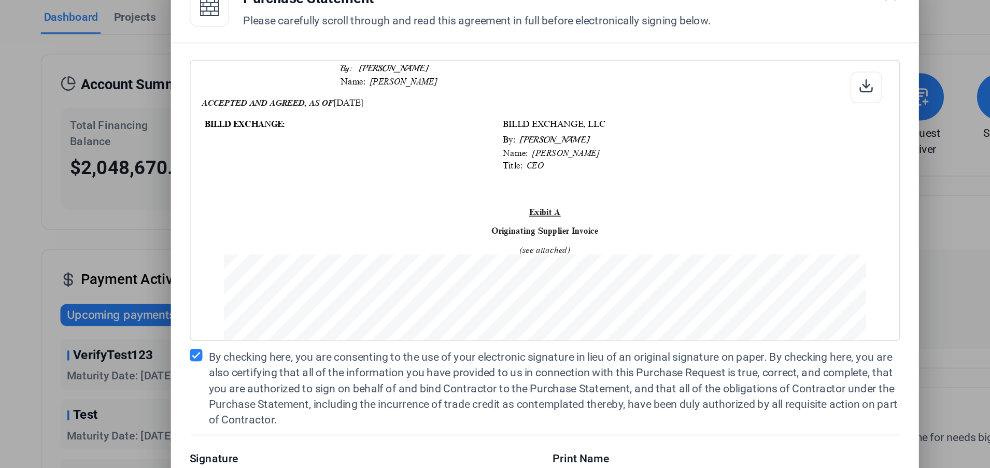
drag, startPoint x: 394, startPoint y: 104, endPoint x: 409, endPoint y: 104, distance: 14.5
click at [409, 92] on td "By: russell" at bounding box center [538, 88] width 357 height 8
click at [408, 100] on icon "russell" at bounding box center [400, 96] width 47 height 6
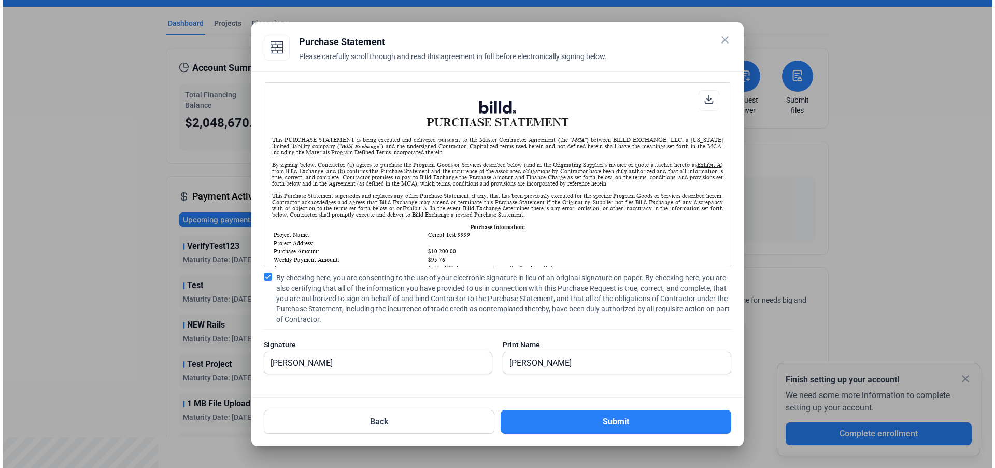
scroll to position [0, 0]
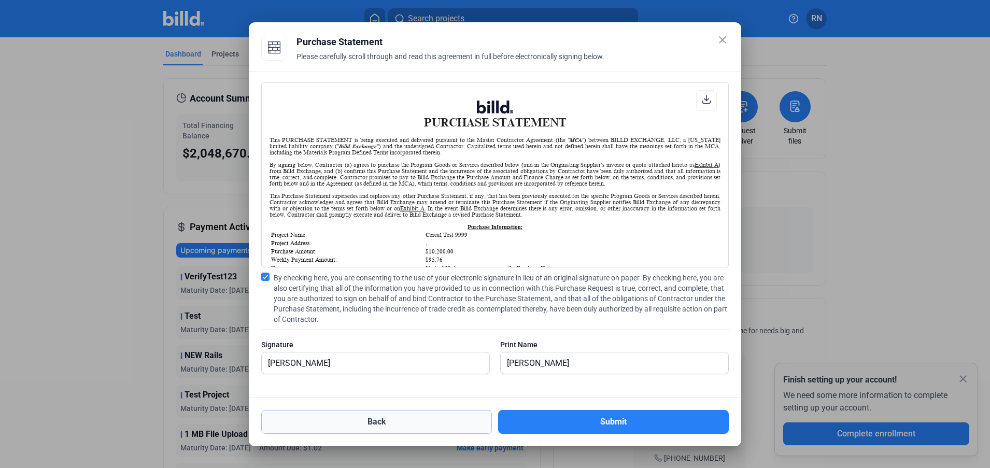
click at [424, 425] on button "Back" at bounding box center [376, 422] width 231 height 24
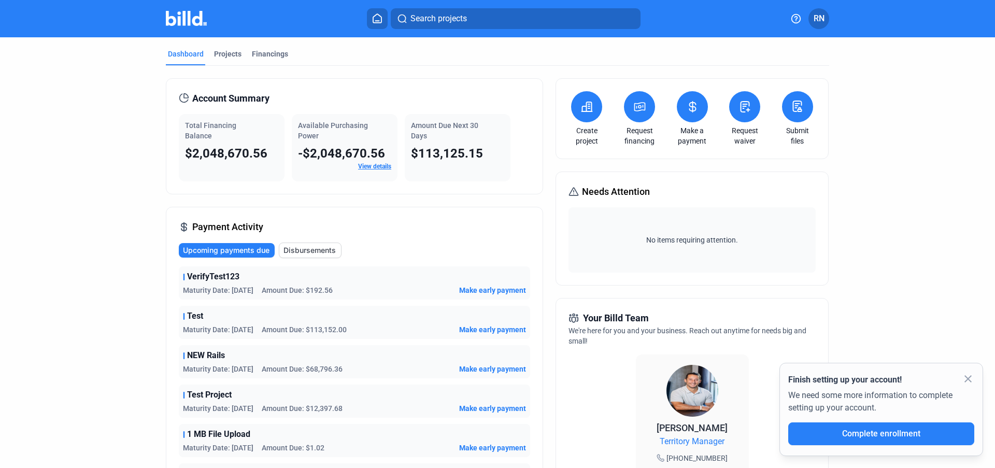
click at [637, 112] on icon at bounding box center [640, 107] width 13 height 12
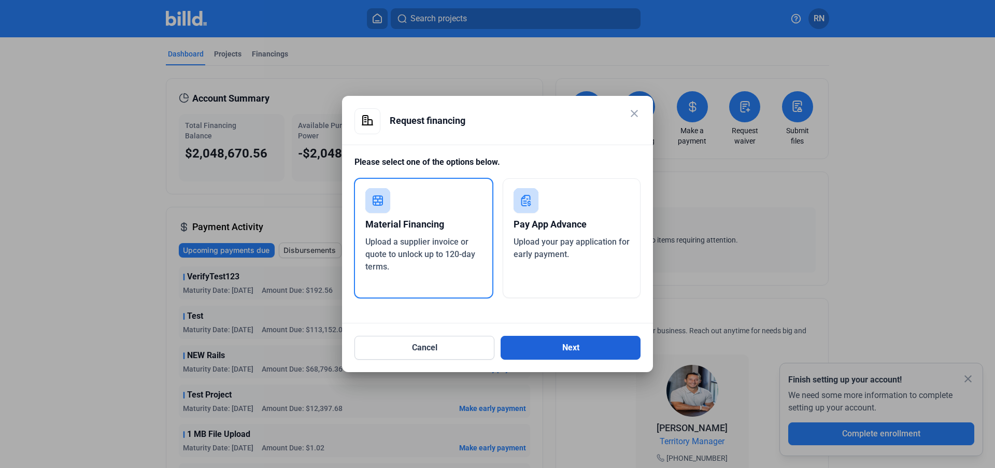
click at [572, 347] on button "Next" at bounding box center [571, 348] width 140 height 24
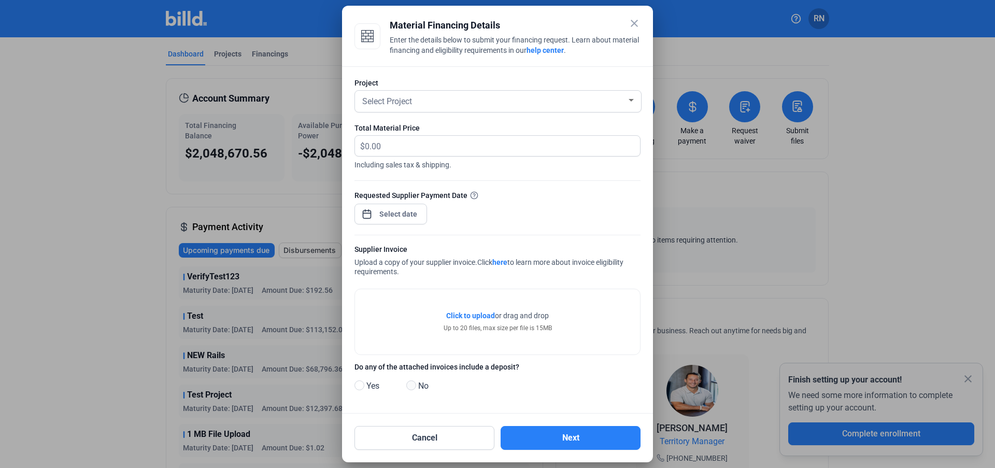
click at [410, 388] on span at bounding box center [411, 386] width 10 height 10
click at [410, 388] on input "No" at bounding box center [410, 386] width 8 height 8
radio input "true"
click at [424, 100] on div "Select Project" at bounding box center [493, 100] width 266 height 15
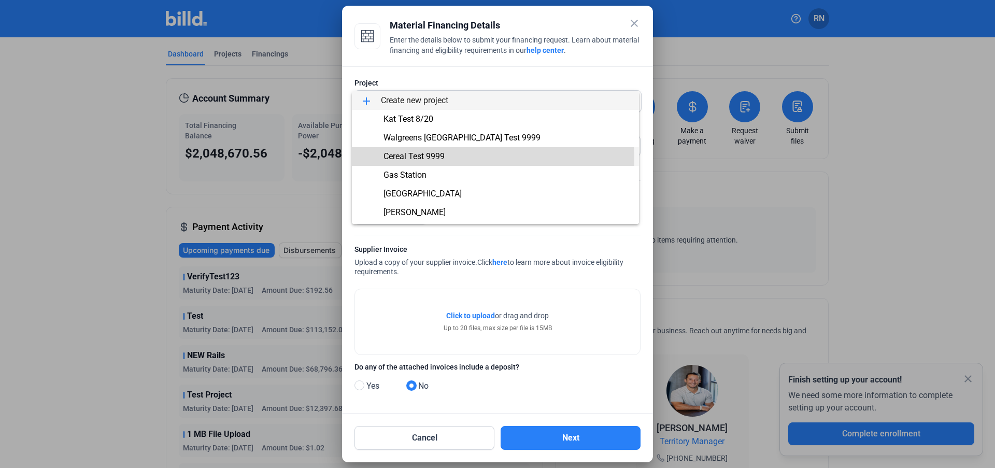
click at [432, 160] on span "Cereal Test 9999" at bounding box center [414, 156] width 61 height 10
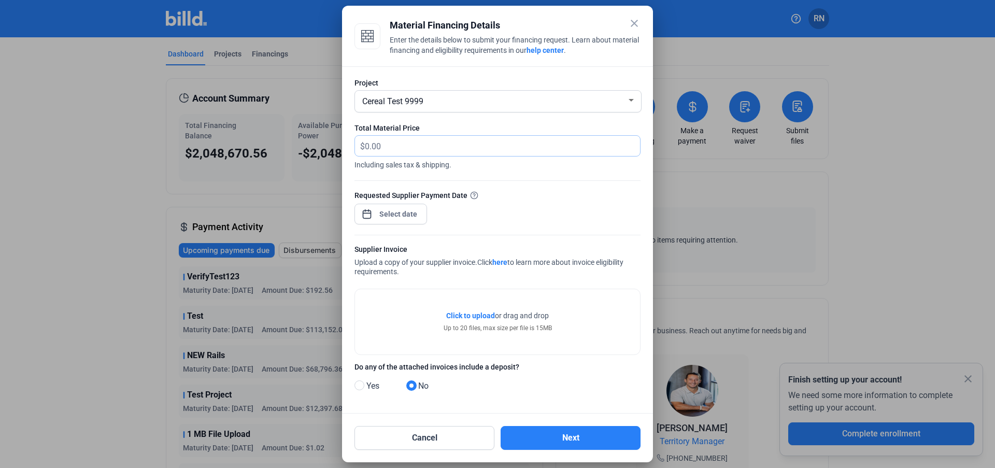
click at [430, 153] on input "text" at bounding box center [496, 146] width 263 height 20
type input "10,000"
click at [392, 222] on div at bounding box center [398, 214] width 45 height 19
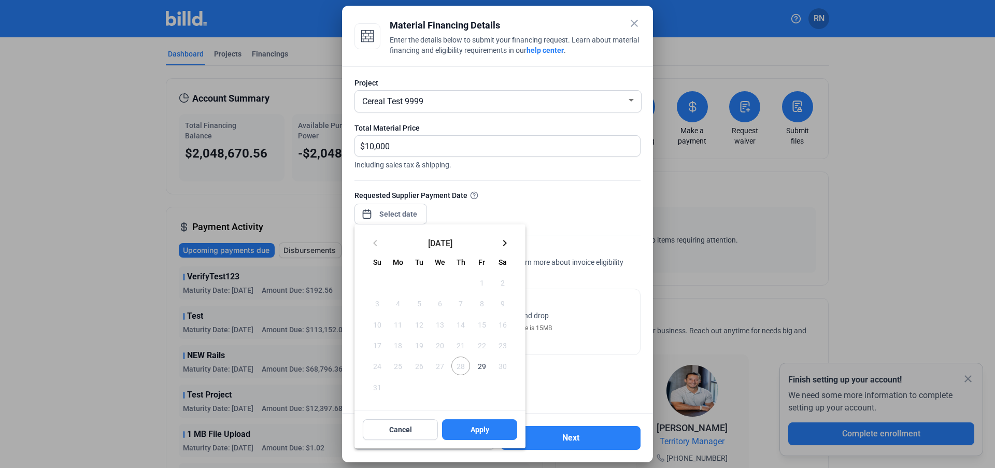
click at [480, 363] on span "29" at bounding box center [481, 366] width 19 height 19
click at [488, 434] on span "Apply" at bounding box center [480, 430] width 19 height 10
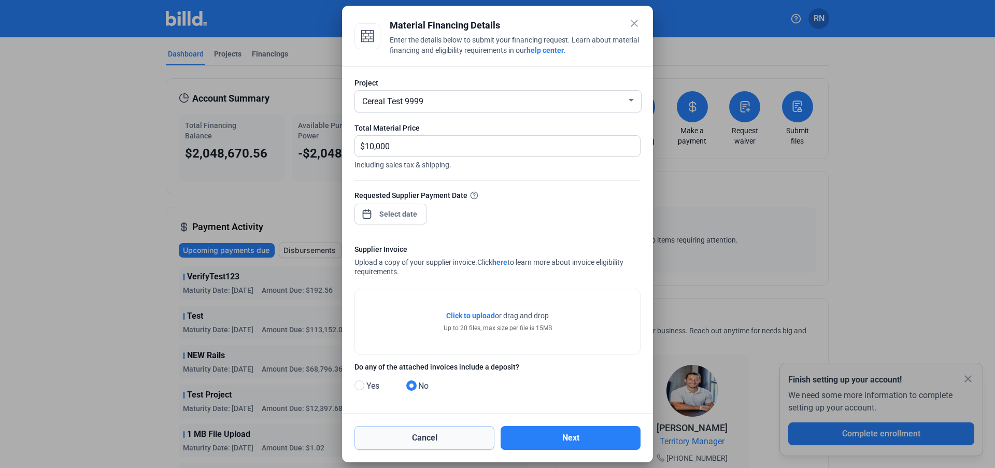
click at [449, 435] on button "Cancel" at bounding box center [425, 438] width 140 height 24
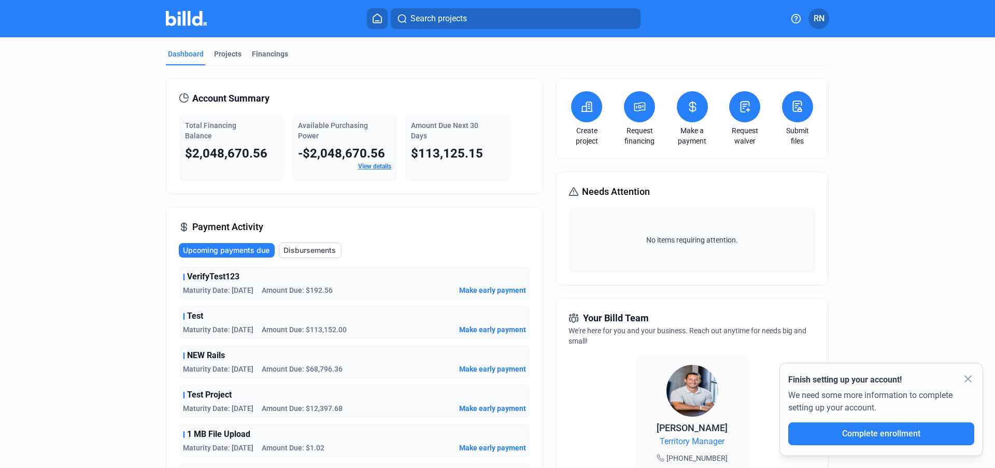
click at [977, 386] on div "close Finish setting up your account! We need some more information to complete…" at bounding box center [882, 409] width 204 height 93
click at [970, 379] on mat-icon "close" at bounding box center [968, 379] width 12 height 12
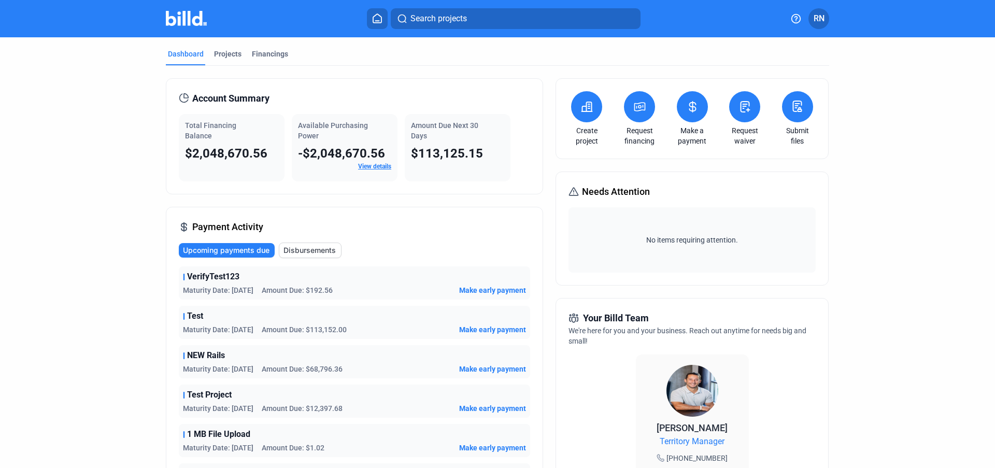
click at [635, 99] on button at bounding box center [639, 106] width 31 height 31
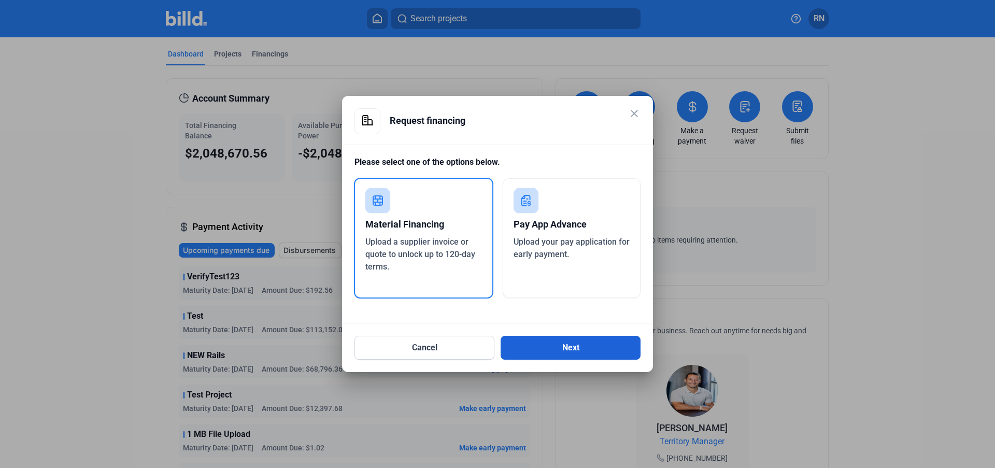
click at [551, 340] on button "Next" at bounding box center [571, 348] width 140 height 24
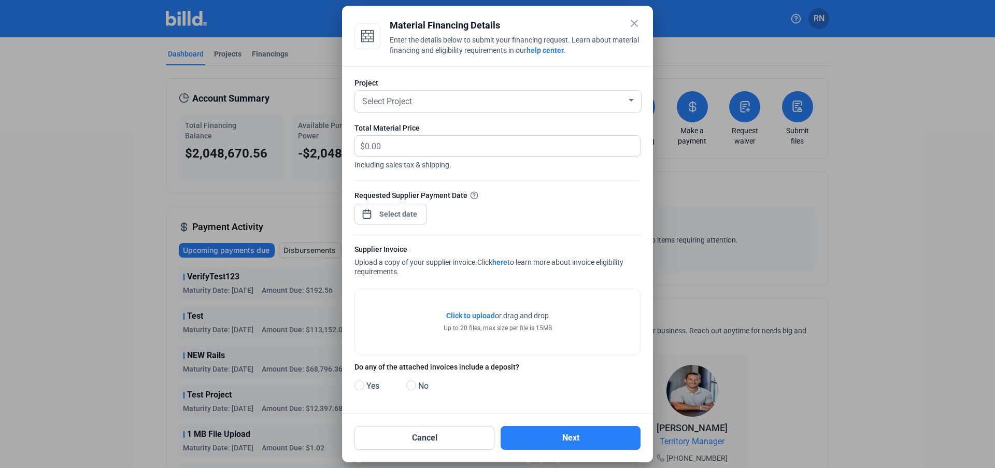
click at [629, 18] on mat-icon "close" at bounding box center [634, 23] width 12 height 12
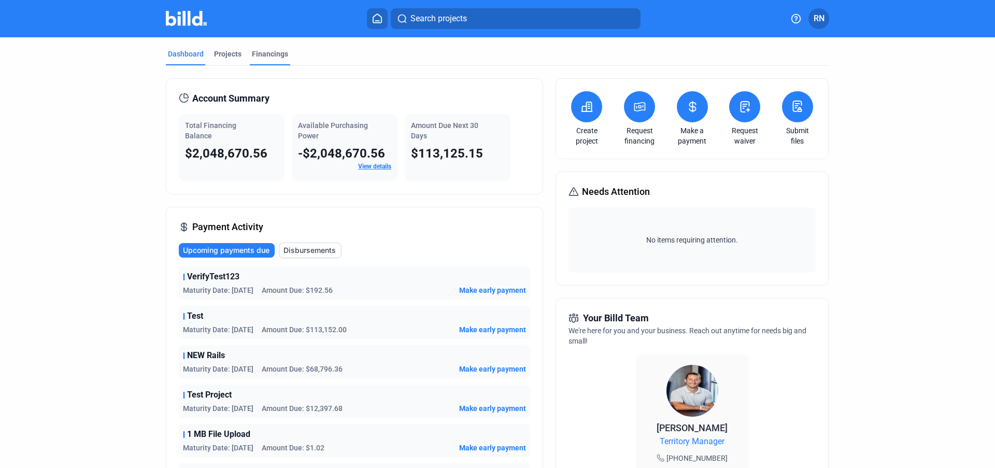
click at [263, 56] on div "Financings" at bounding box center [270, 54] width 36 height 10
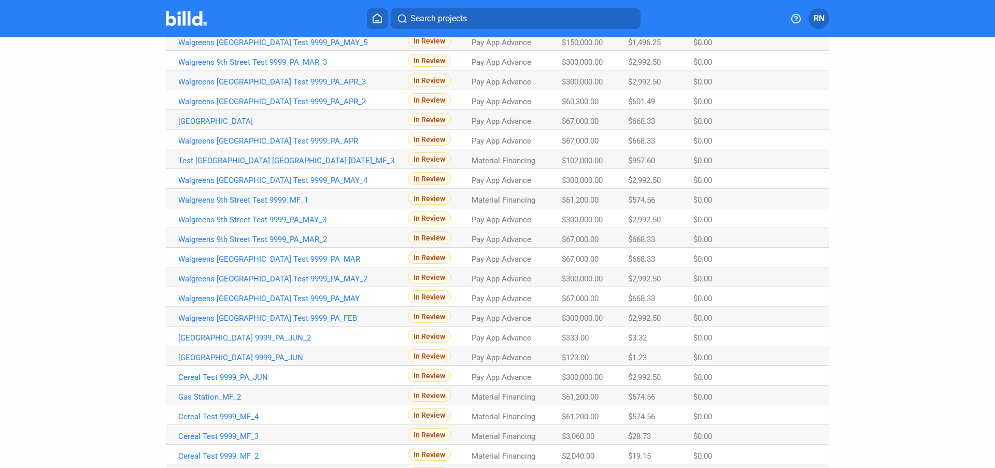
scroll to position [340, 0]
click at [825, 9] on profile-dropdown "RN" at bounding box center [819, 18] width 21 height 21
click at [825, 18] on button "RN" at bounding box center [819, 18] width 21 height 21
click at [780, 108] on button "Profile Settings" at bounding box center [768, 118] width 113 height 21
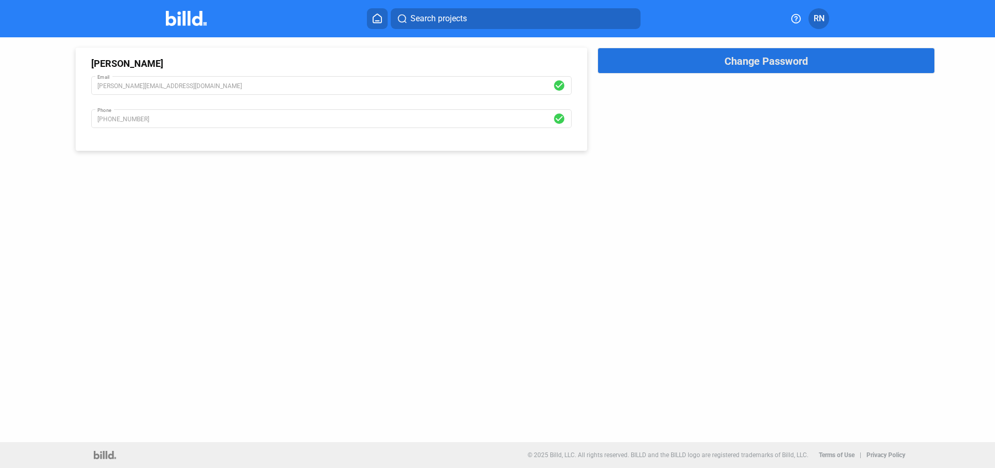
click at [772, 63] on span "Change Password" at bounding box center [766, 61] width 83 height 12
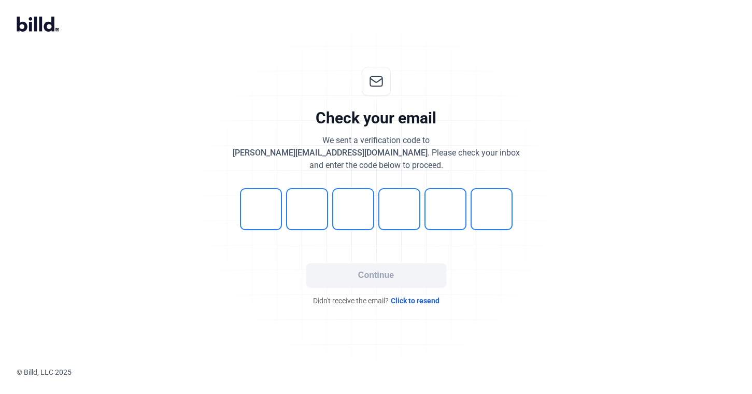
click at [539, 64] on div "Check your email We sent a verification code to russell@billd.com . Please chec…" at bounding box center [376, 186] width 344 height 272
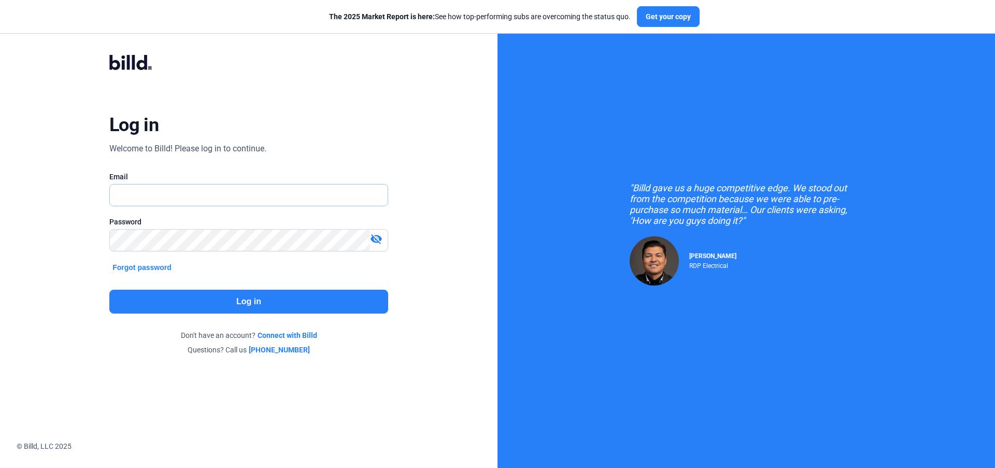
type input "[PERSON_NAME][EMAIL_ADDRESS][DOMAIN_NAME]"
click at [213, 308] on button "Log in" at bounding box center [248, 302] width 279 height 24
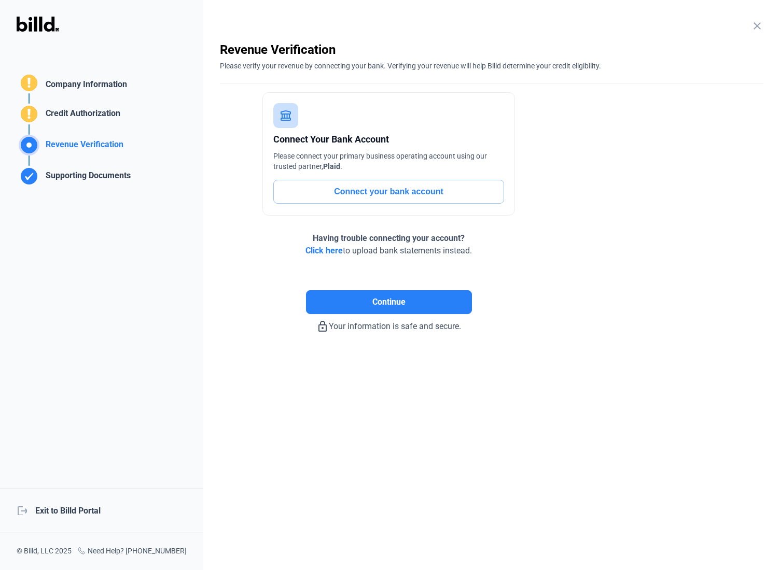
click at [81, 91] on div "Company Information" at bounding box center [84, 85] width 86 height 15
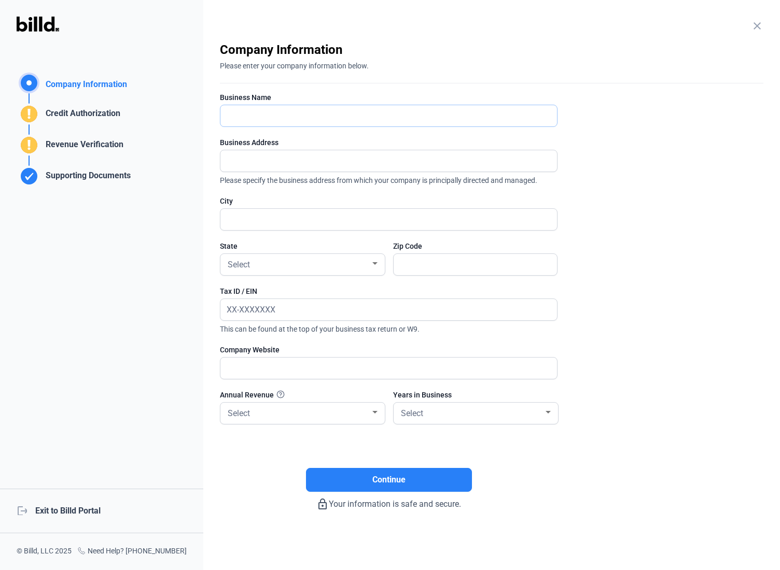
click at [285, 111] on input "text" at bounding box center [382, 115] width 325 height 21
click at [292, 119] on input "text" at bounding box center [388, 115] width 336 height 21
type input "Russell"
type input "Addre"
click at [264, 223] on input "text" at bounding box center [382, 219] width 325 height 21
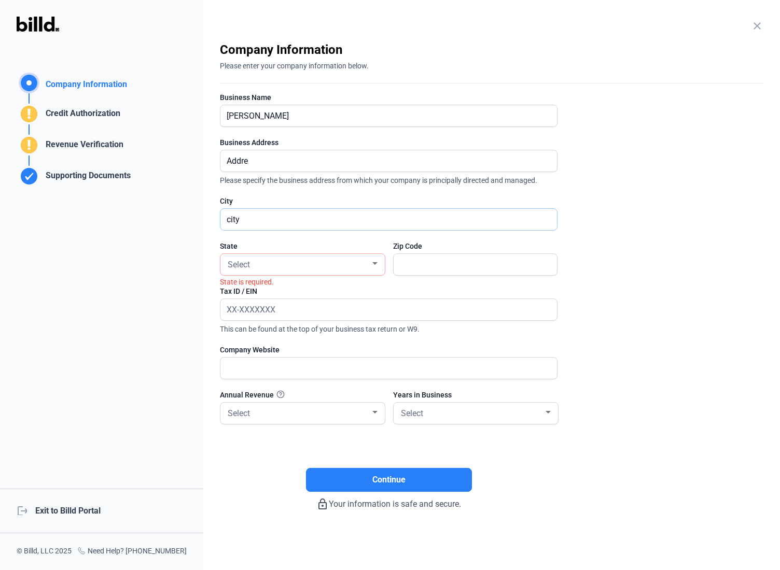
type input "city"
click at [271, 267] on div "Select" at bounding box center [298, 264] width 145 height 15
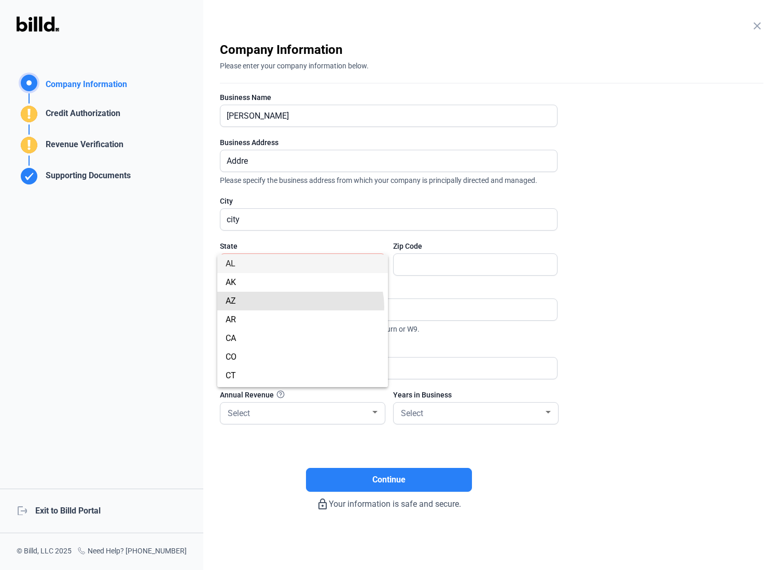
click at [299, 307] on span "AZ" at bounding box center [303, 301] width 154 height 19
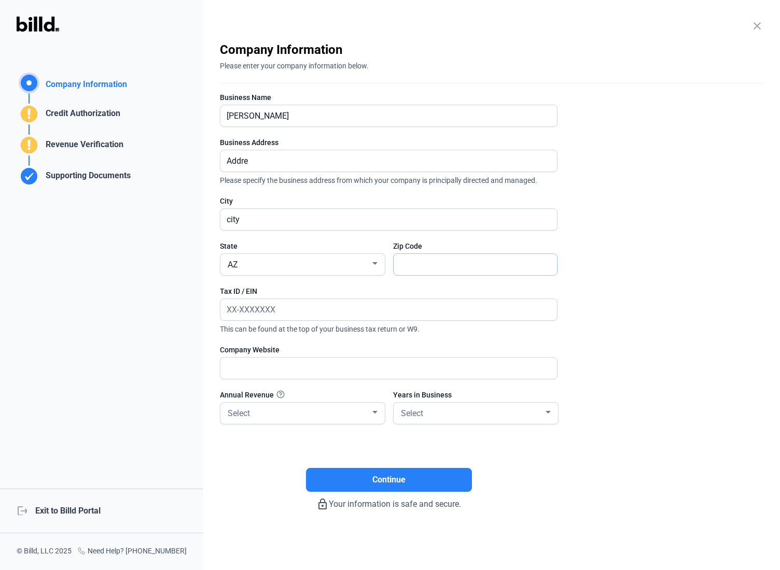
click at [444, 260] on input "text" at bounding box center [469, 264] width 152 height 21
type input "33333"
click at [393, 312] on input "text" at bounding box center [382, 309] width 325 height 21
type input "32-3423423"
click at [313, 365] on input "text" at bounding box center [382, 368] width 325 height 21
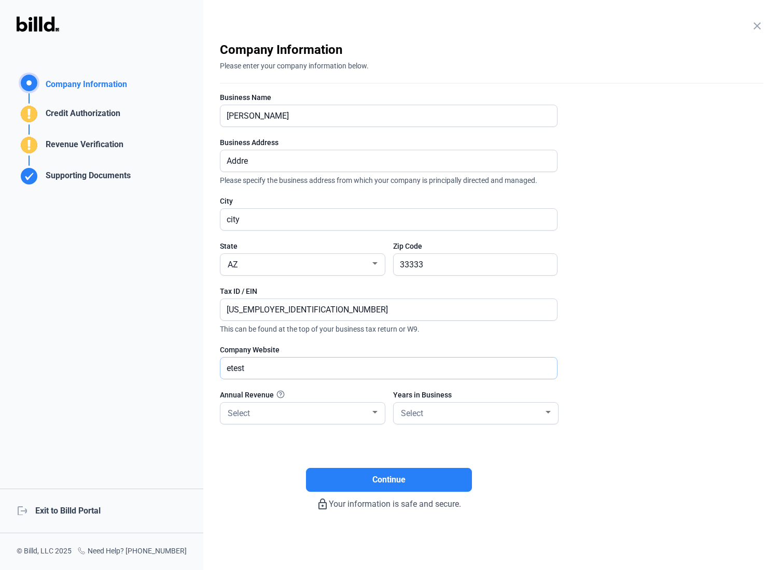
type input "etest"
click at [327, 415] on div "Select" at bounding box center [298, 412] width 145 height 15
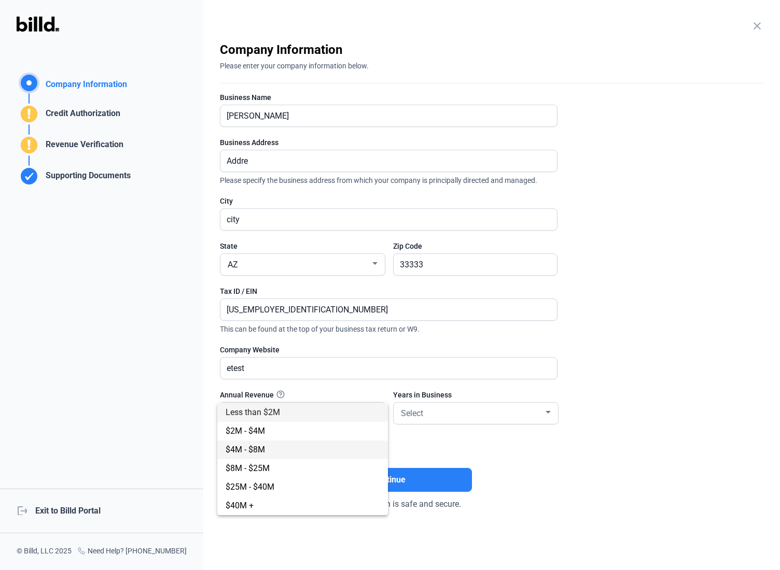
click at [350, 448] on span "$4M - $8M" at bounding box center [303, 450] width 154 height 19
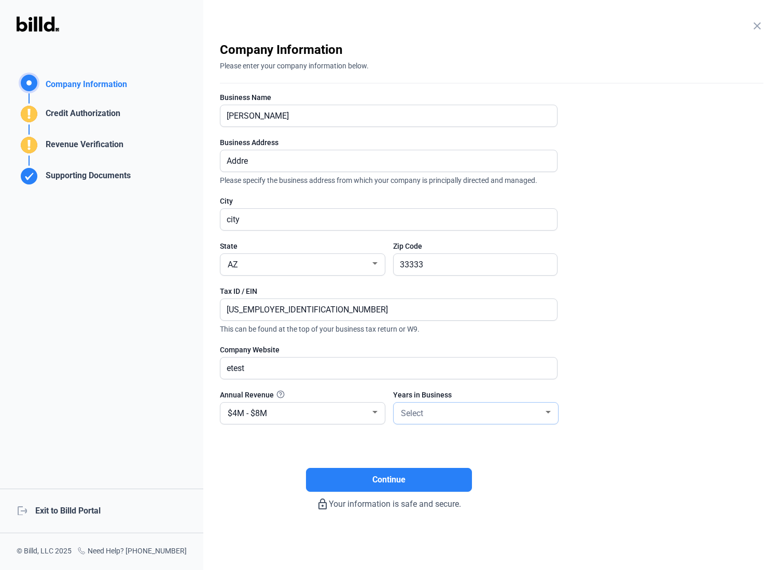
click at [421, 415] on span "Select" at bounding box center [412, 414] width 22 height 10
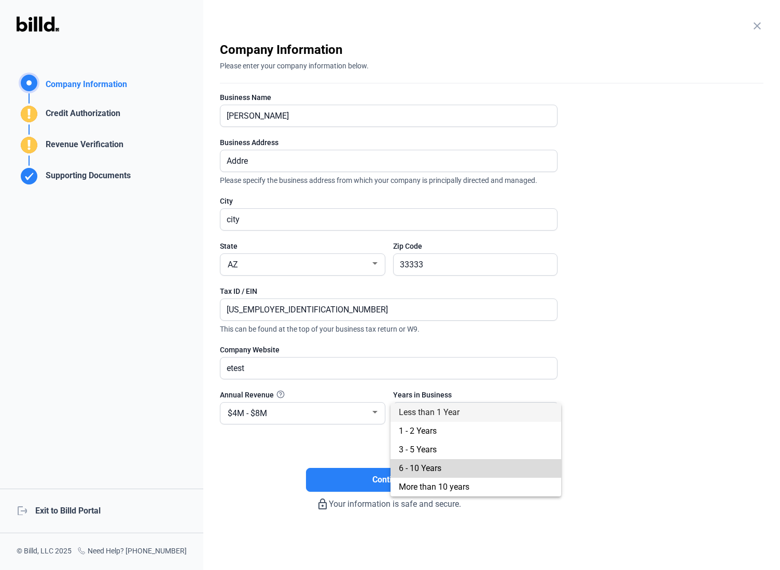
click at [439, 463] on span "6 - 10 Years" at bounding box center [476, 468] width 154 height 19
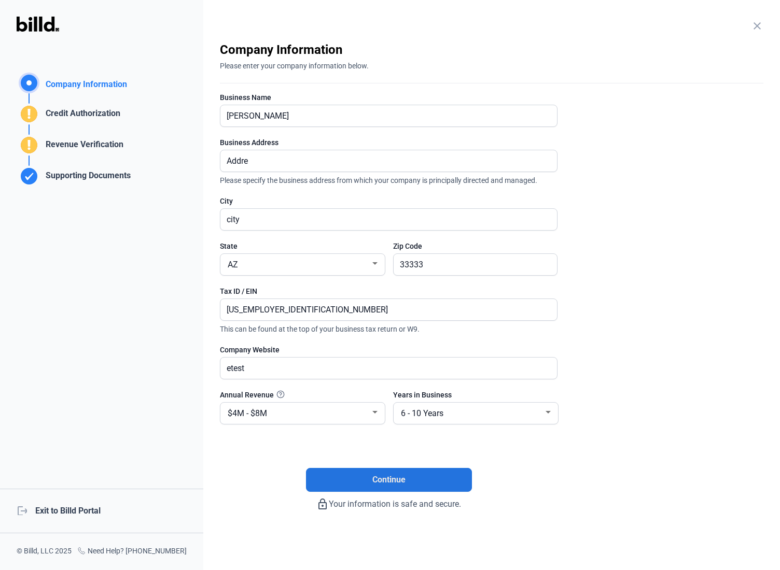
click at [433, 468] on button "Continue" at bounding box center [389, 480] width 166 height 24
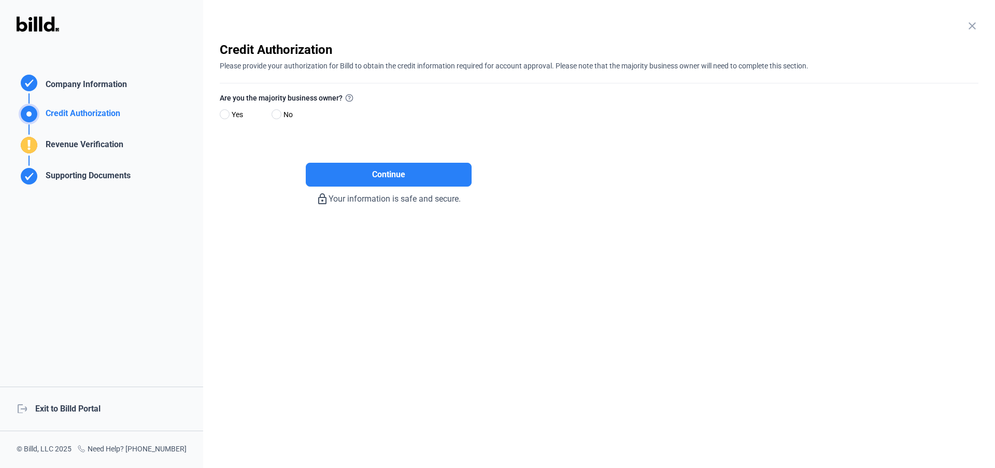
click at [50, 405] on div "logout Exit to Billd Portal" at bounding box center [101, 409] width 203 height 45
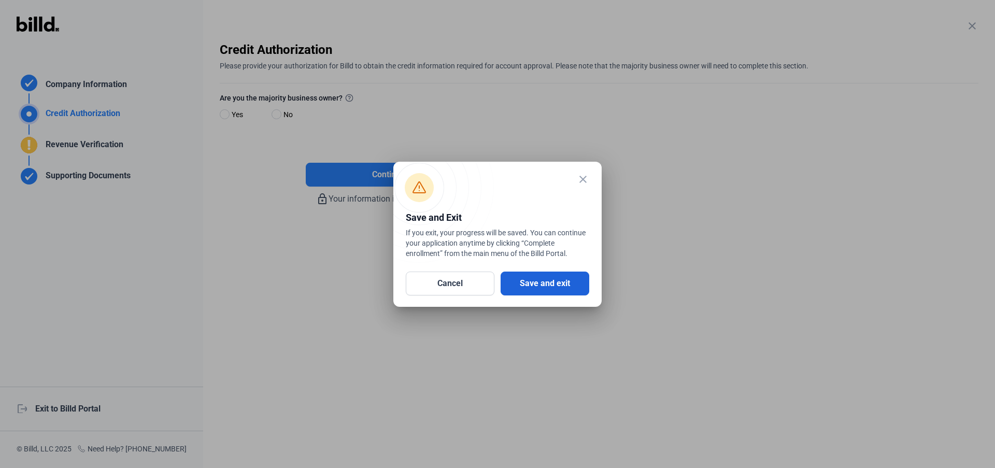
click at [549, 277] on button "Save and exit" at bounding box center [545, 284] width 89 height 24
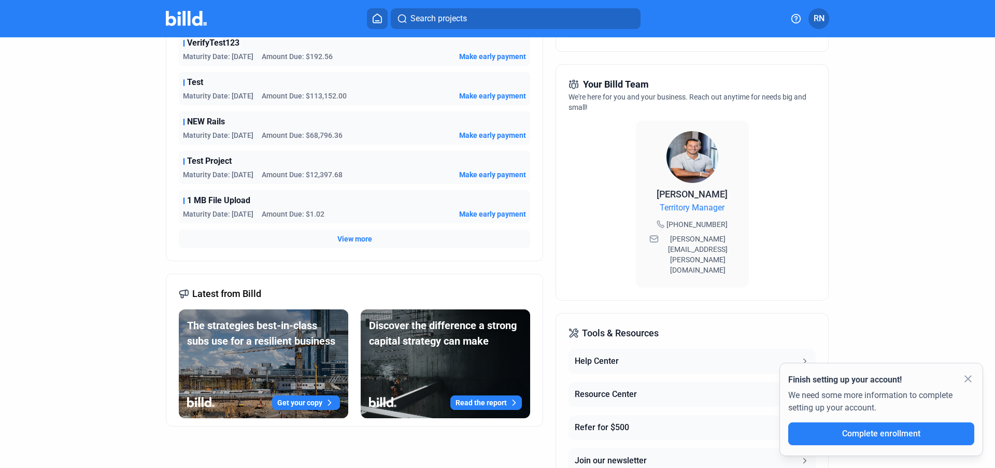
scroll to position [233, 0]
click at [969, 374] on mat-icon "close" at bounding box center [968, 379] width 12 height 12
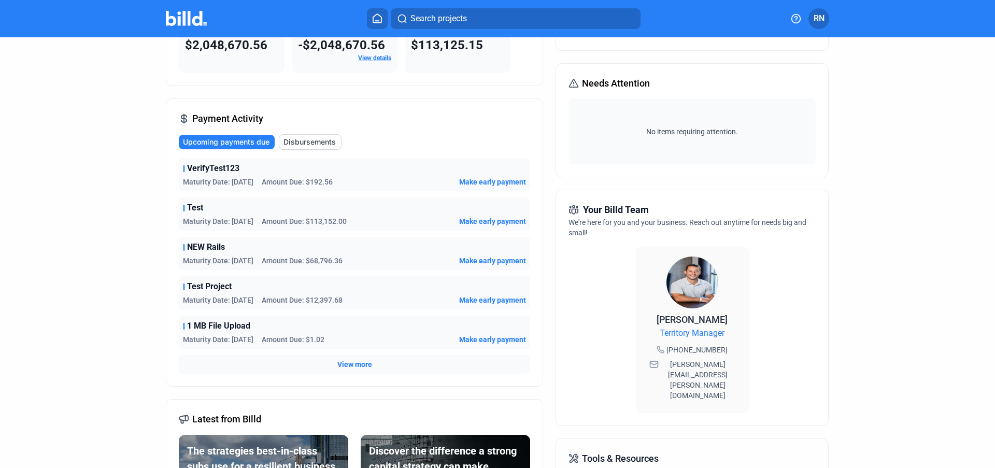
scroll to position [0, 0]
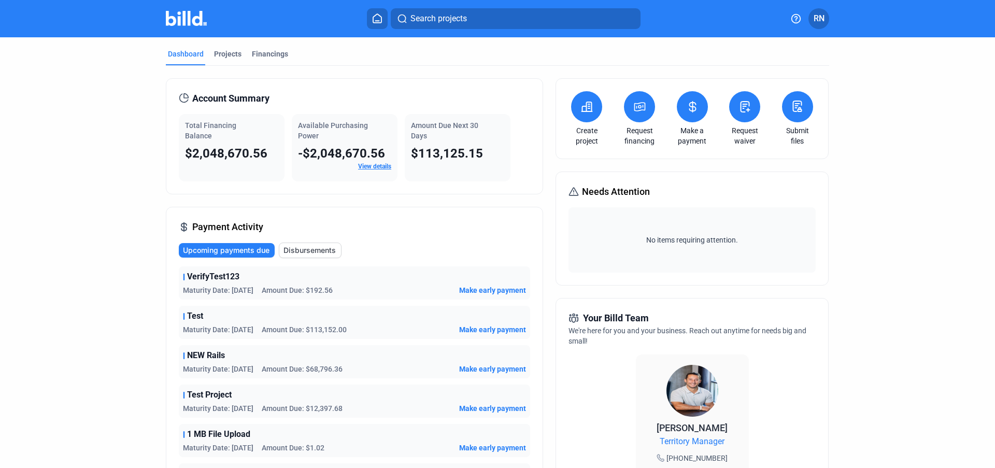
click at [828, 20] on button "RN" at bounding box center [819, 18] width 21 height 21
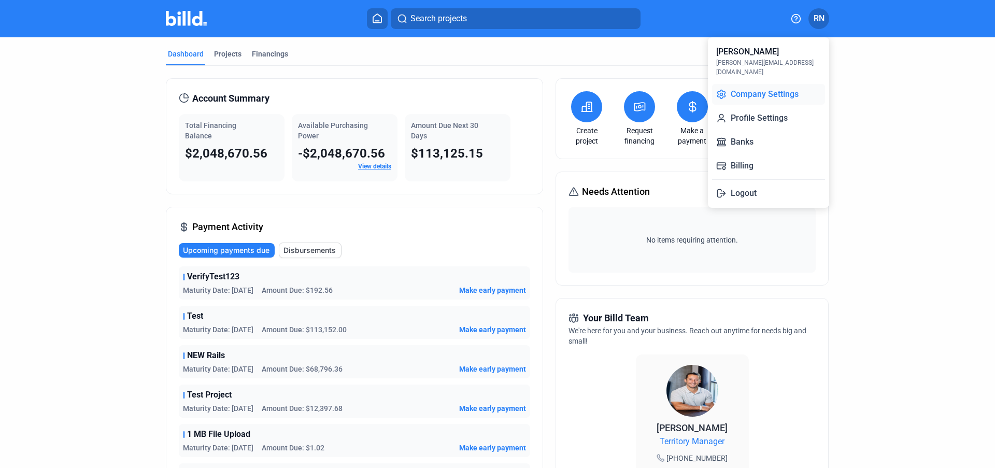
click at [770, 89] on button "Company Settings" at bounding box center [768, 94] width 113 height 21
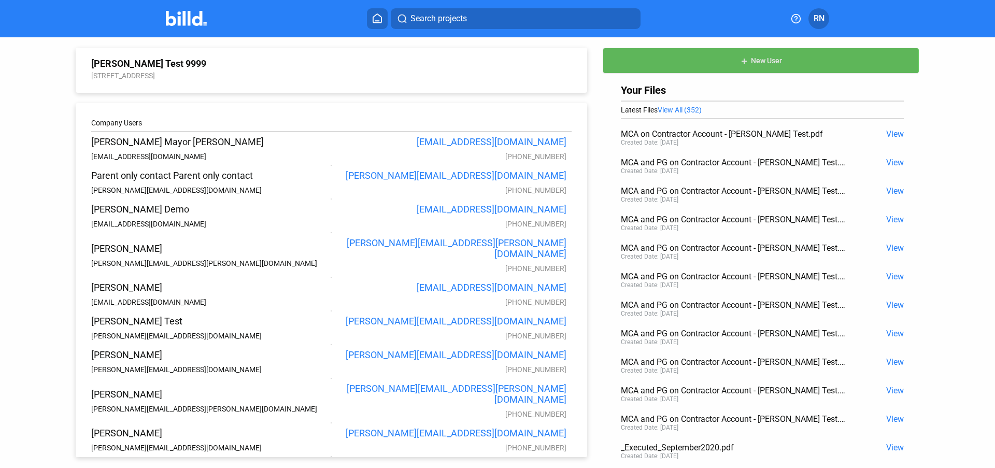
click at [653, 66] on button "add New User" at bounding box center [761, 61] width 317 height 26
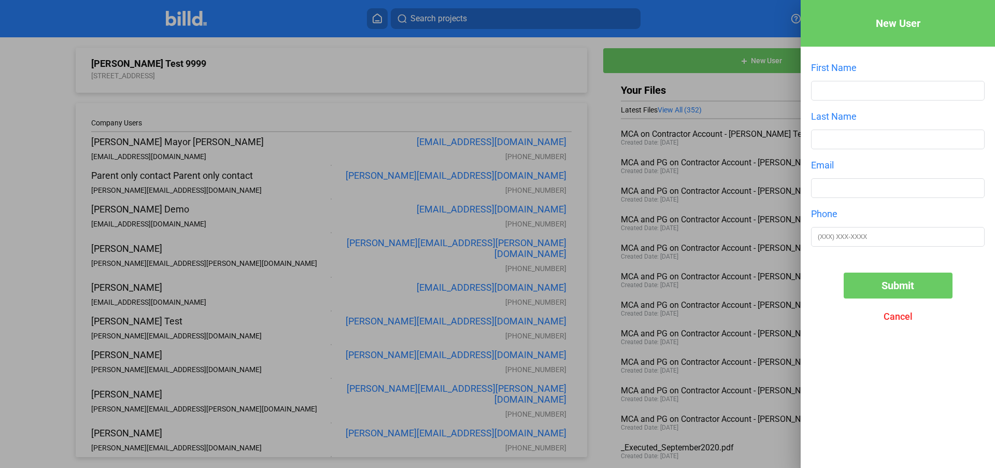
click at [899, 322] on button "Cancel" at bounding box center [898, 317] width 109 height 26
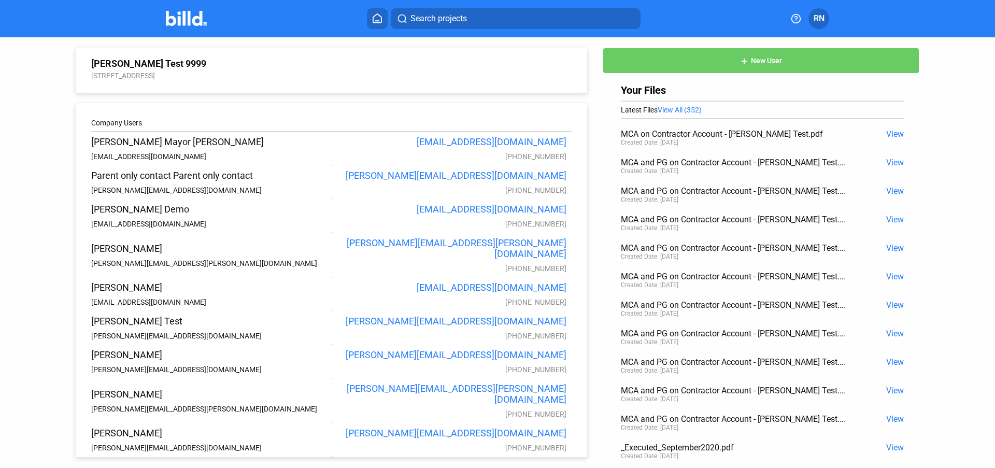
drag, startPoint x: 618, startPoint y: 89, endPoint x: 865, endPoint y: 412, distance: 406.1
drag, startPoint x: 121, startPoint y: 157, endPoint x: 284, endPoint y: 306, distance: 221.2
click at [284, 306] on div "Company Users Travis Mayor Demo travisdemo@billd.com travisdemo@billd.com (555)…" at bounding box center [332, 280] width 512 height 354
drag, startPoint x: 92, startPoint y: 63, endPoint x: 116, endPoint y: 73, distance: 25.6
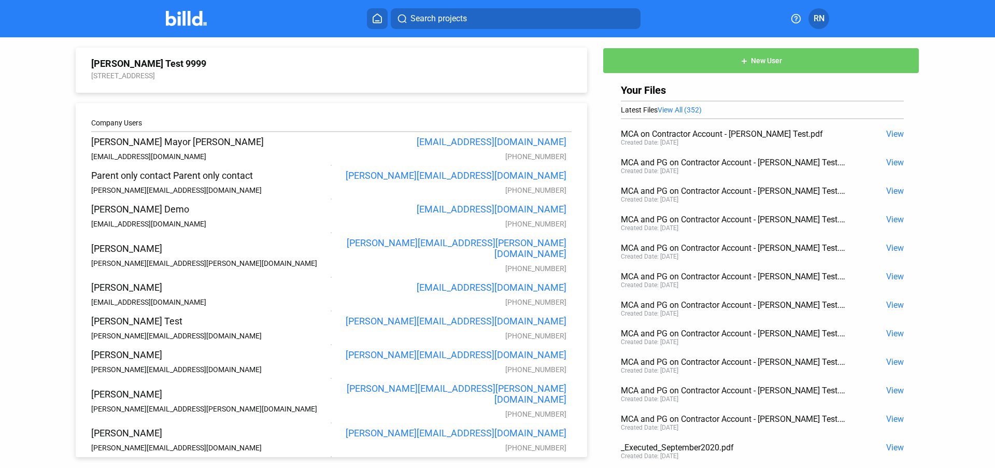
click at [144, 63] on div "Joe Dirt Test 9999" at bounding box center [331, 63] width 481 height 11
drag, startPoint x: 100, startPoint y: 75, endPoint x: 209, endPoint y: 74, distance: 109.4
click at [209, 74] on div "123 Business Blvd, Austin, CO 78906" at bounding box center [331, 76] width 481 height 8
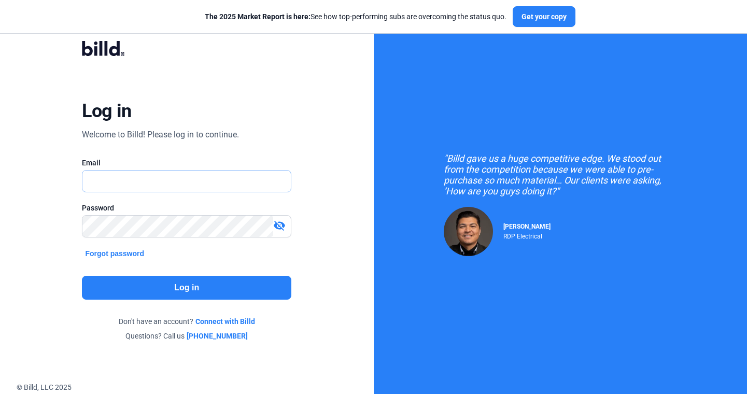
type input "[PERSON_NAME][EMAIL_ADDRESS][DOMAIN_NAME]"
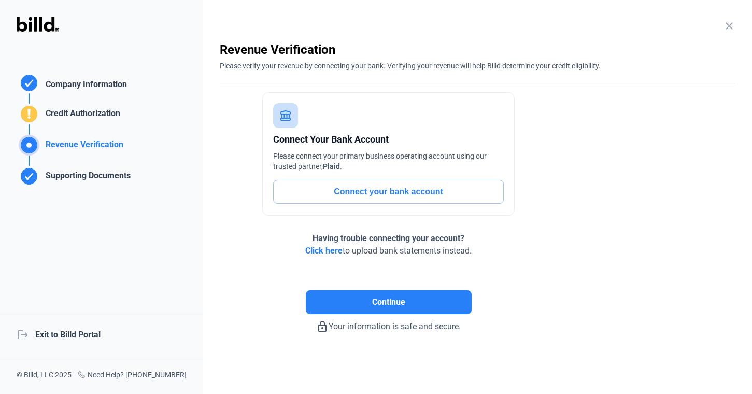
click at [67, 338] on div "logout Exit to Billd Portal" at bounding box center [101, 335] width 203 height 45
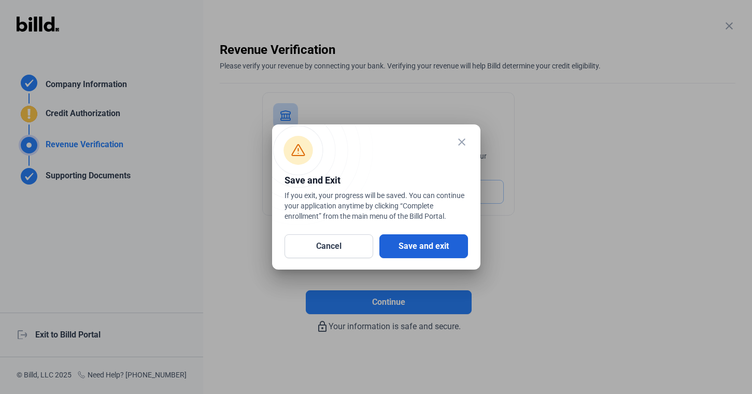
click at [429, 242] on button "Save and exit" at bounding box center [423, 246] width 89 height 24
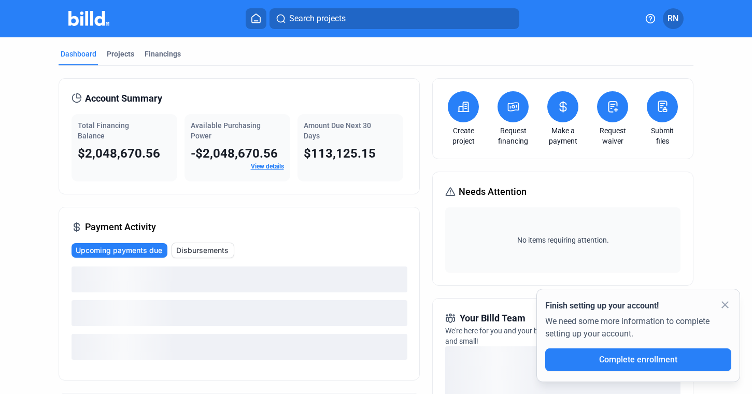
click at [665, 101] on button at bounding box center [662, 106] width 31 height 31
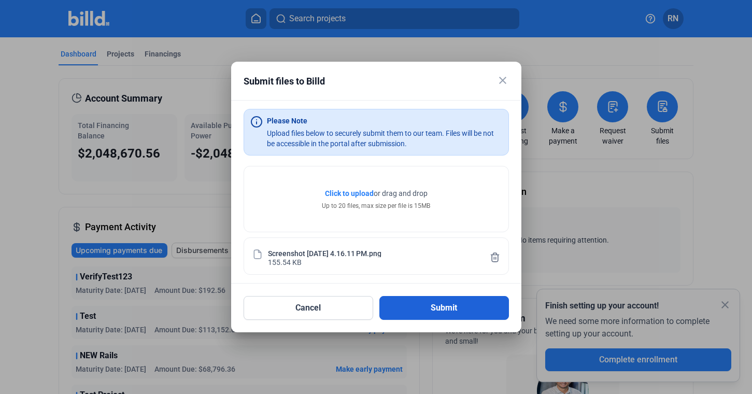
click at [454, 308] on button "Submit" at bounding box center [444, 308] width 130 height 24
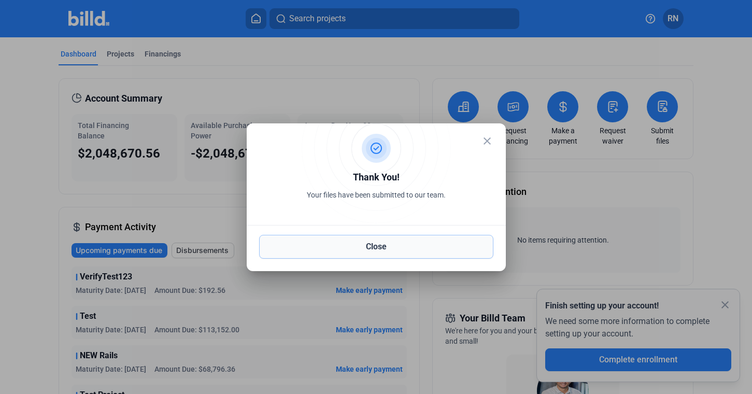
click at [459, 246] on button "Close" at bounding box center [376, 247] width 234 height 24
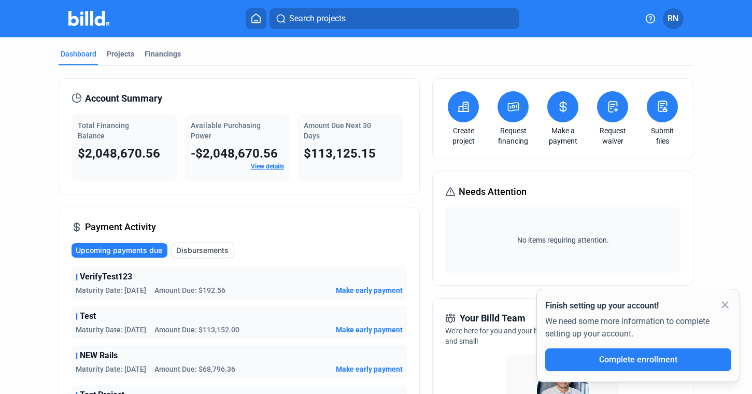
click at [661, 114] on button at bounding box center [662, 106] width 31 height 31
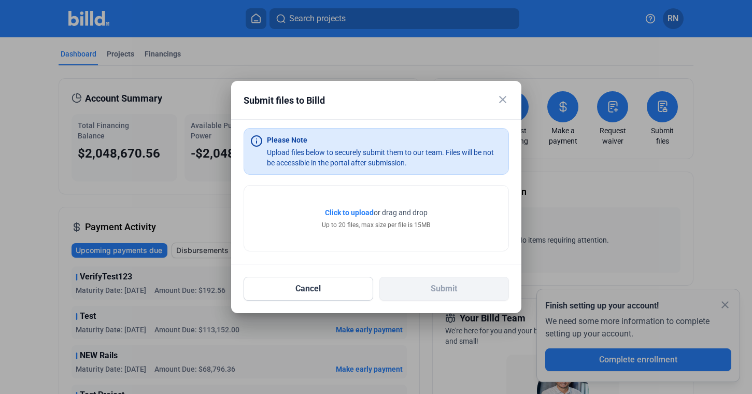
click at [500, 101] on mat-icon "close" at bounding box center [503, 99] width 12 height 12
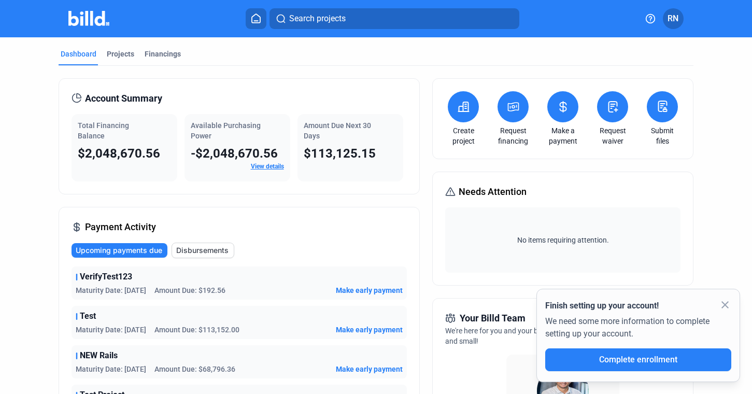
click at [651, 21] on icon at bounding box center [650, 18] width 10 height 10
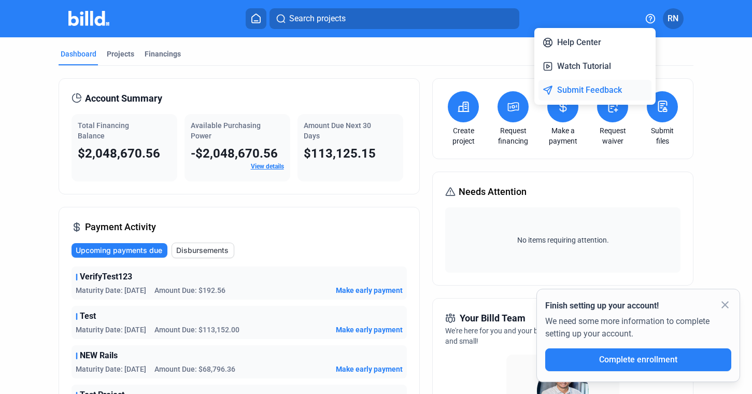
click at [598, 86] on button "Submit Feedback" at bounding box center [595, 90] width 113 height 21
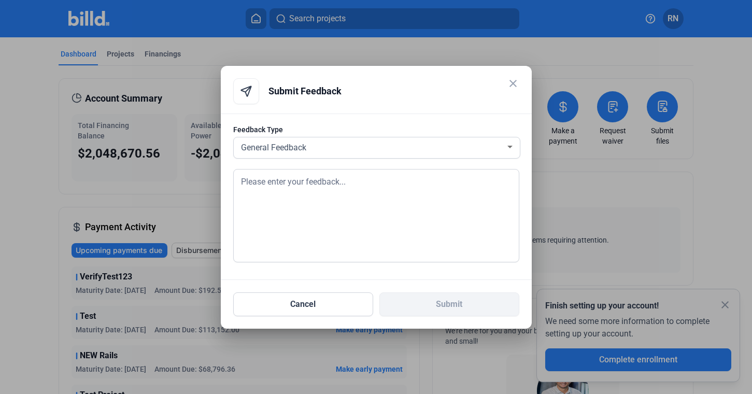
click at [402, 255] on textarea at bounding box center [376, 215] width 286 height 93
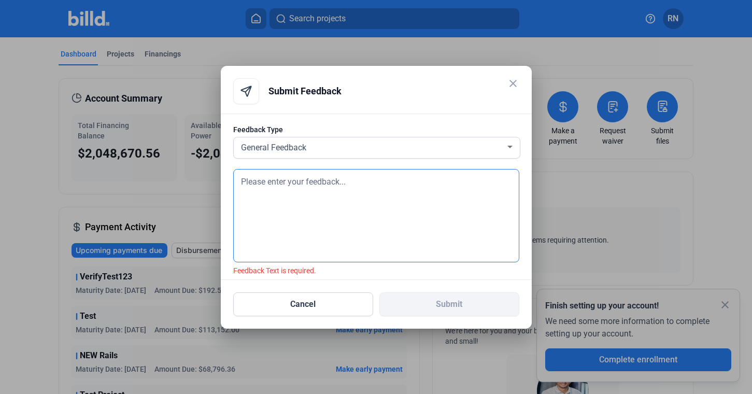
click at [327, 196] on textarea at bounding box center [376, 215] width 286 height 93
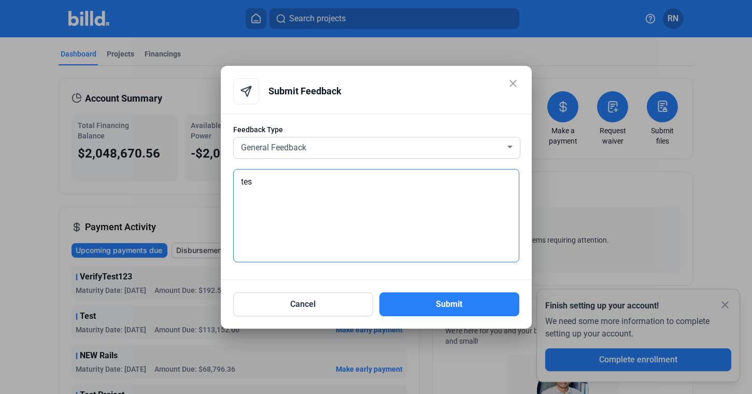
type textarea "test"
click at [423, 305] on button "Submit" at bounding box center [449, 304] width 140 height 24
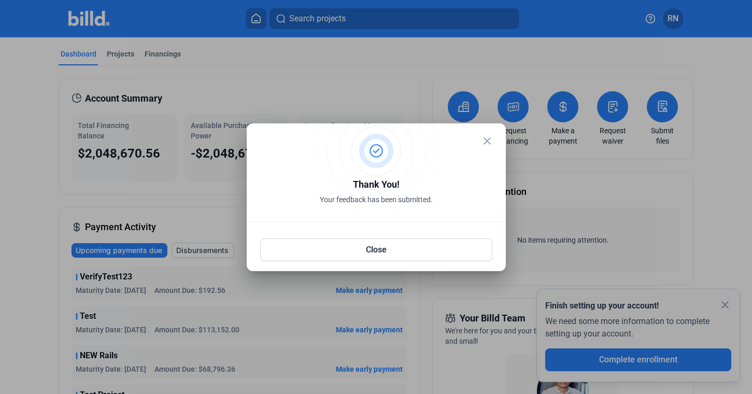
click at [729, 304] on div at bounding box center [376, 197] width 752 height 394
click at [413, 245] on button "Close" at bounding box center [376, 249] width 232 height 23
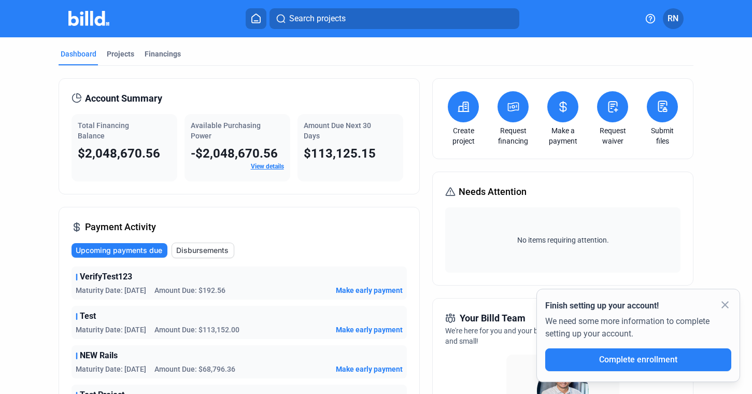
click at [722, 303] on mat-icon "close" at bounding box center [725, 305] width 12 height 12
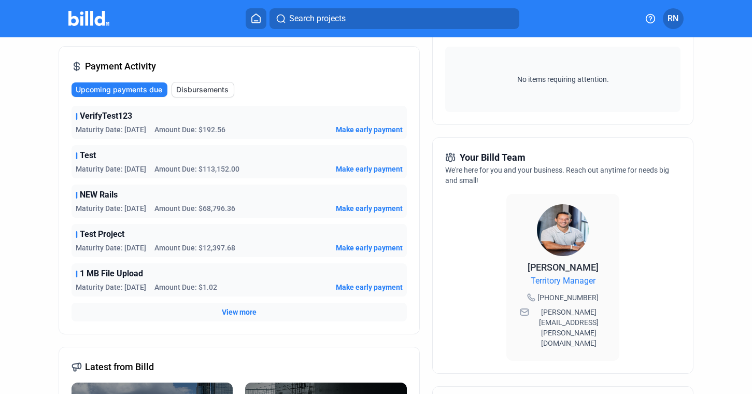
scroll to position [162, 0]
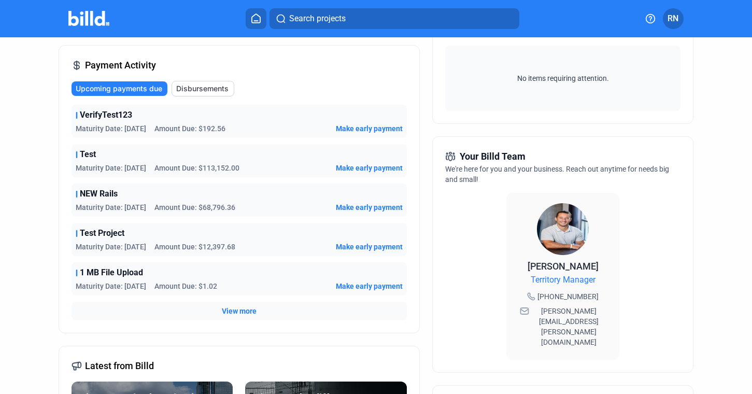
click at [677, 19] on span "RN" at bounding box center [673, 18] width 11 height 12
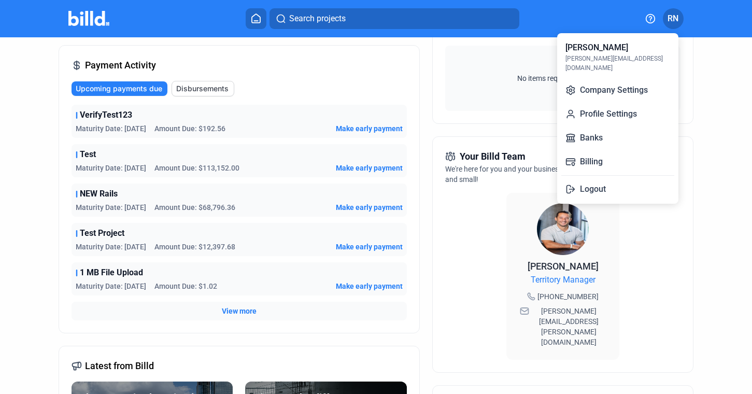
click at [429, 83] on div at bounding box center [376, 197] width 752 height 394
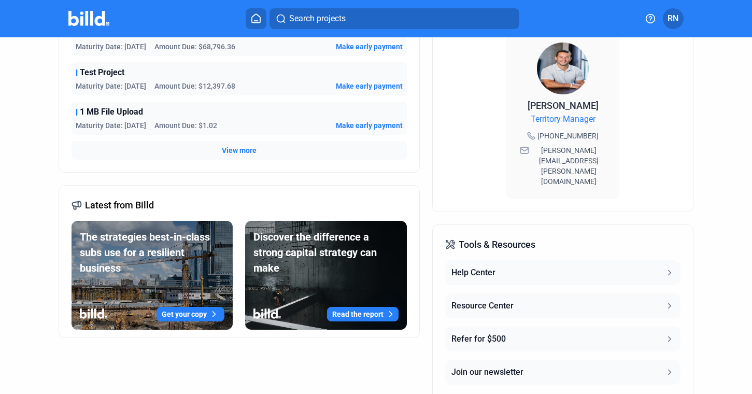
scroll to position [335, 0]
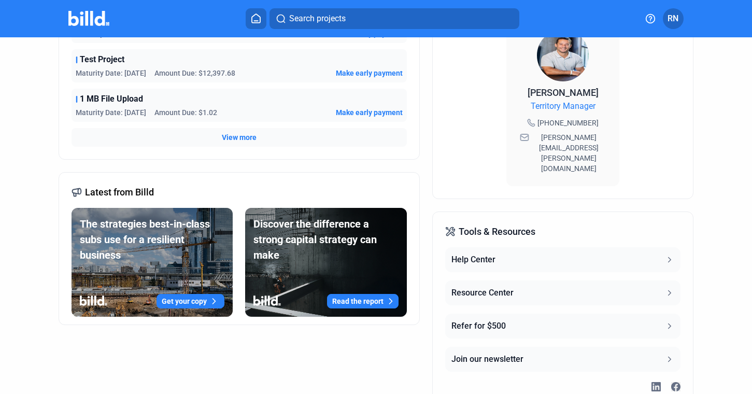
click at [647, 17] on icon at bounding box center [650, 18] width 10 height 10
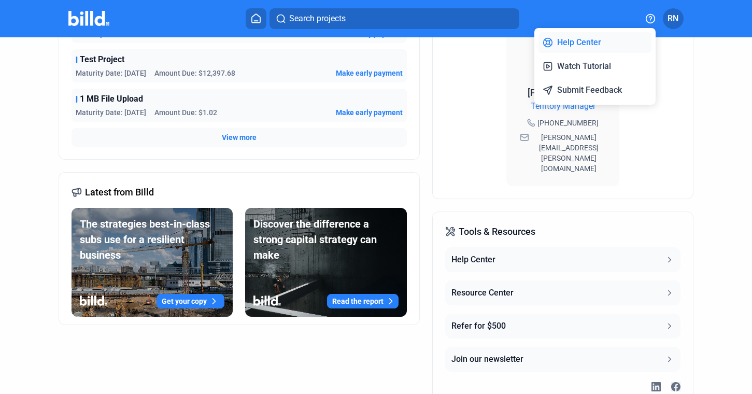
click at [604, 48] on button "Help Center" at bounding box center [595, 42] width 113 height 21
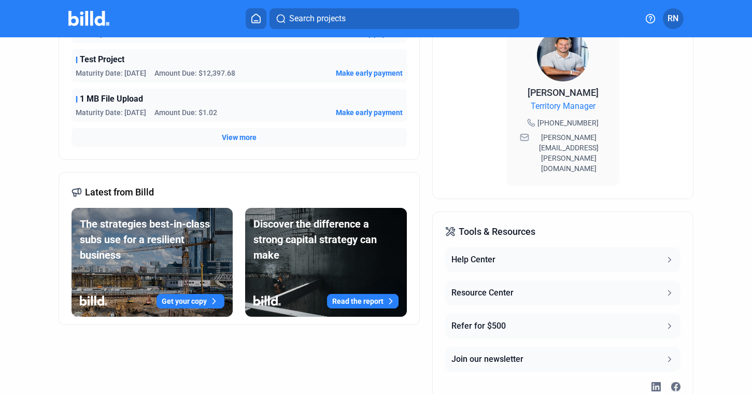
click at [644, 20] on button at bounding box center [650, 18] width 17 height 21
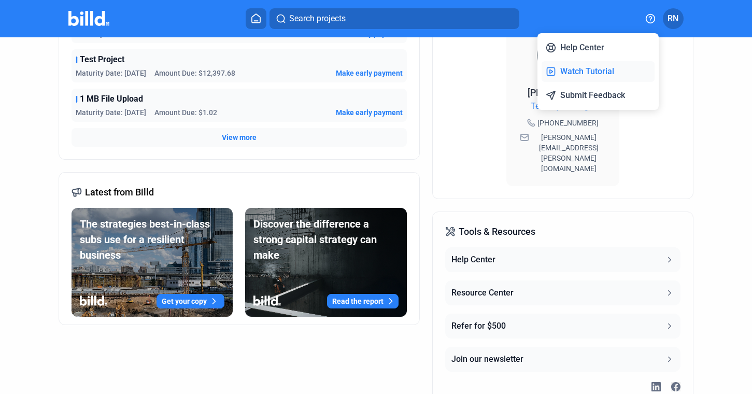
click at [618, 73] on button "Watch Tutorial" at bounding box center [598, 71] width 113 height 21
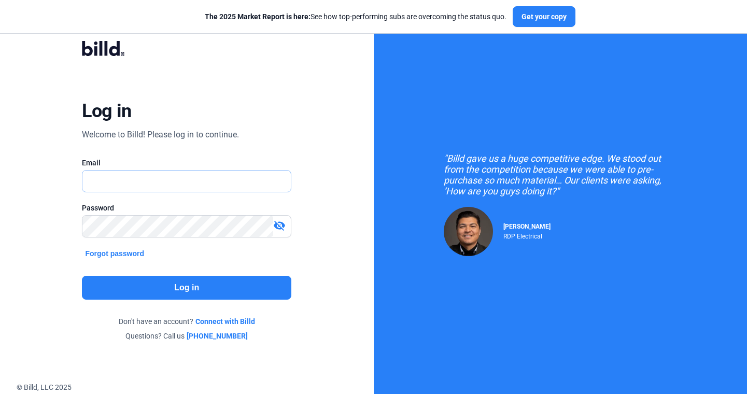
type input "[PERSON_NAME][EMAIL_ADDRESS][DOMAIN_NAME]"
click at [190, 277] on button "Log in" at bounding box center [186, 288] width 209 height 24
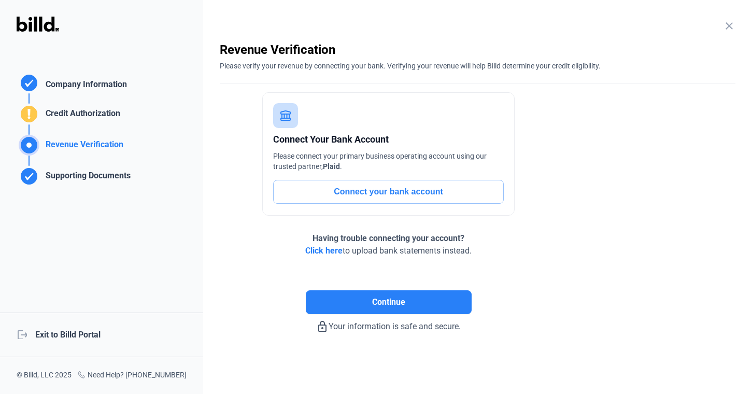
click at [98, 329] on div "logout Exit to Billd Portal" at bounding box center [101, 335] width 203 height 45
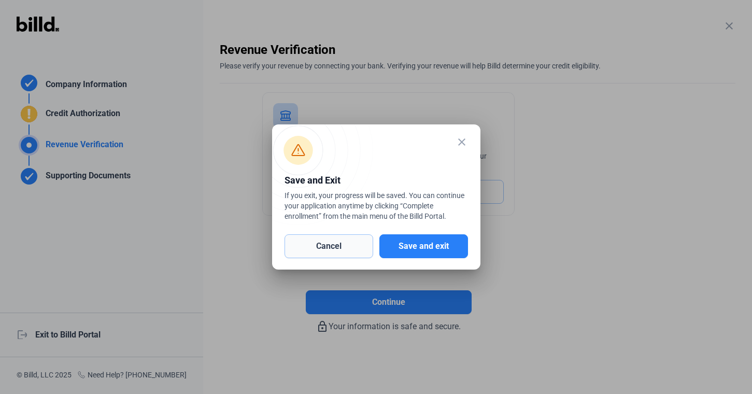
click at [353, 251] on button "Cancel" at bounding box center [329, 246] width 89 height 24
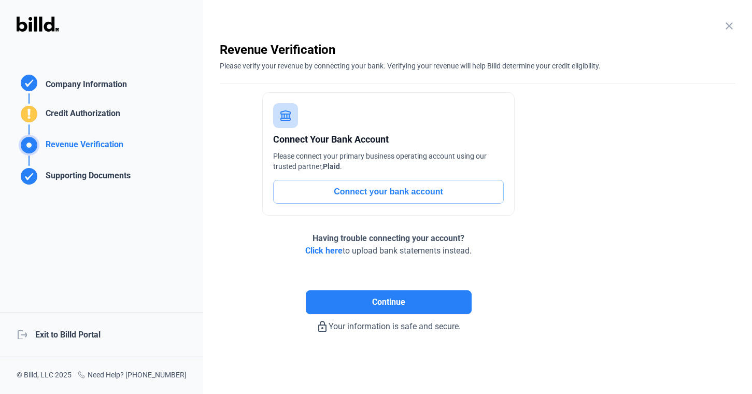
click at [333, 253] on span "Click here" at bounding box center [323, 251] width 37 height 10
